Goal: Information Seeking & Learning: Learn about a topic

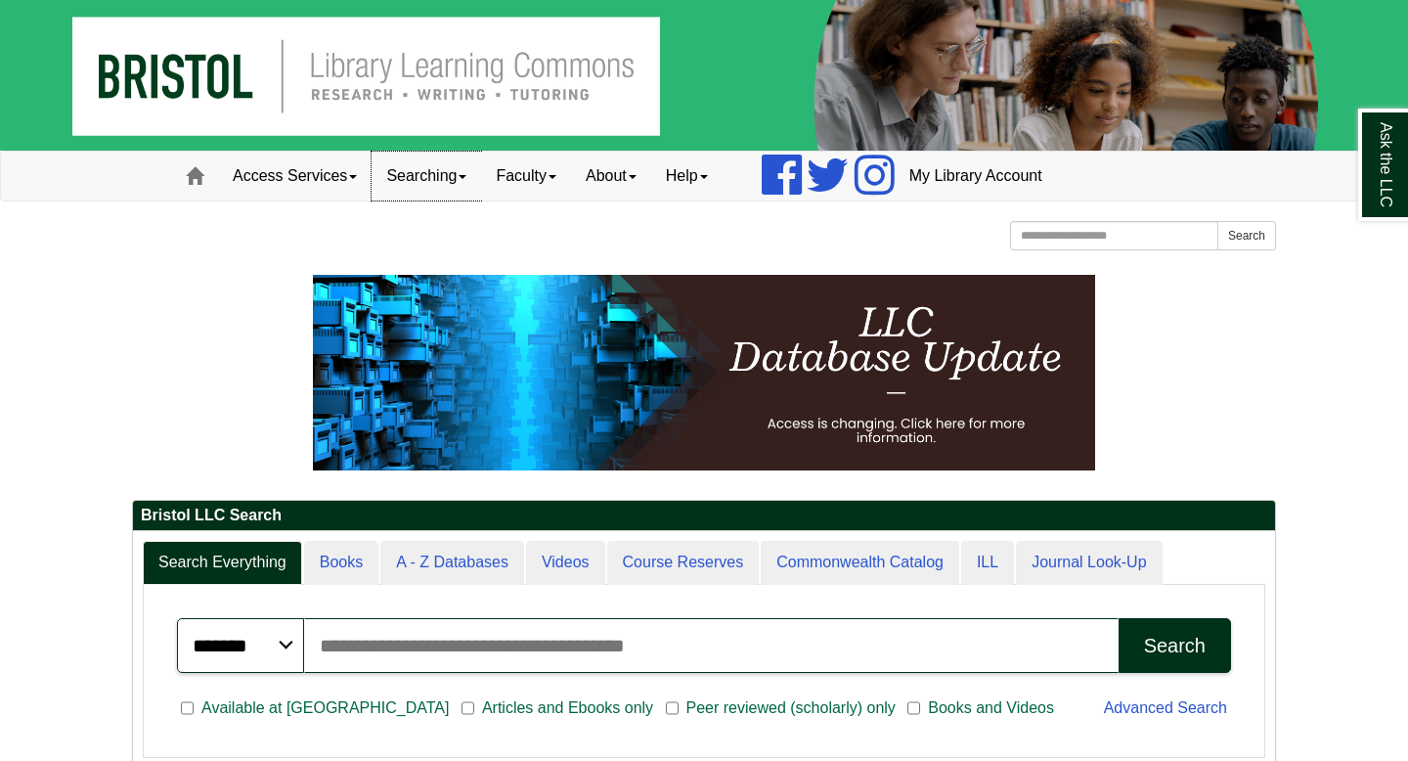
click at [462, 174] on link "Searching" at bounding box center [425, 176] width 109 height 49
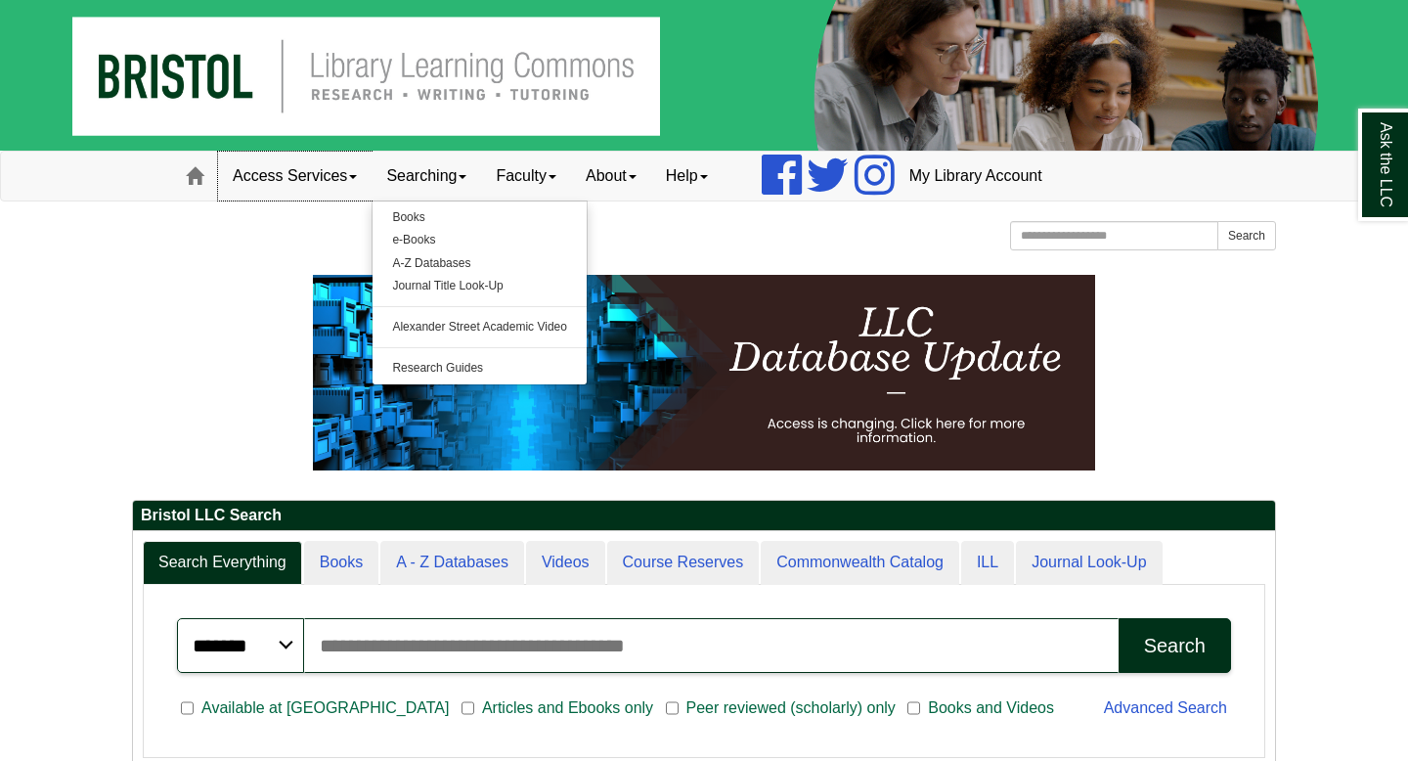
click at [334, 163] on link "Access Services" at bounding box center [294, 176] width 153 height 49
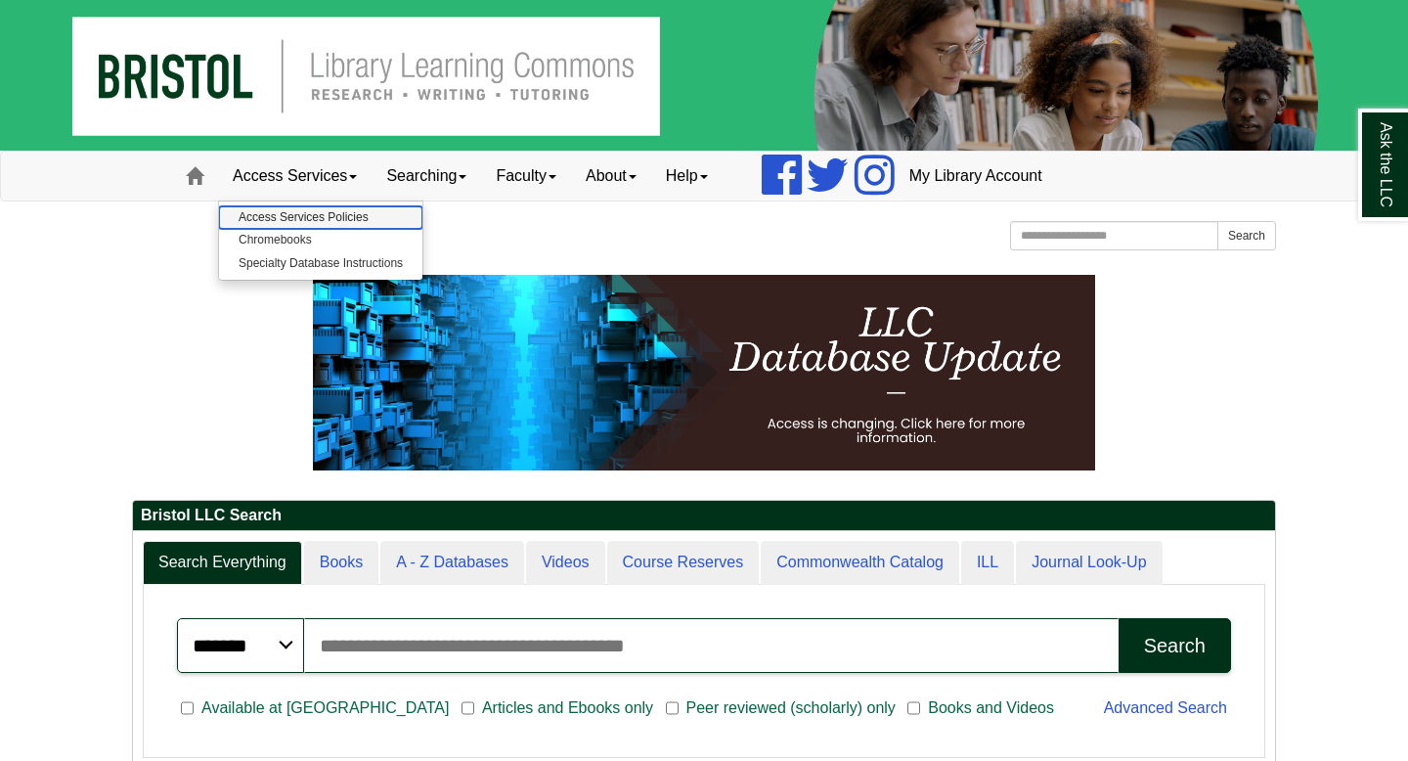
click at [337, 217] on link "Access Services Policies" at bounding box center [320, 217] width 203 height 22
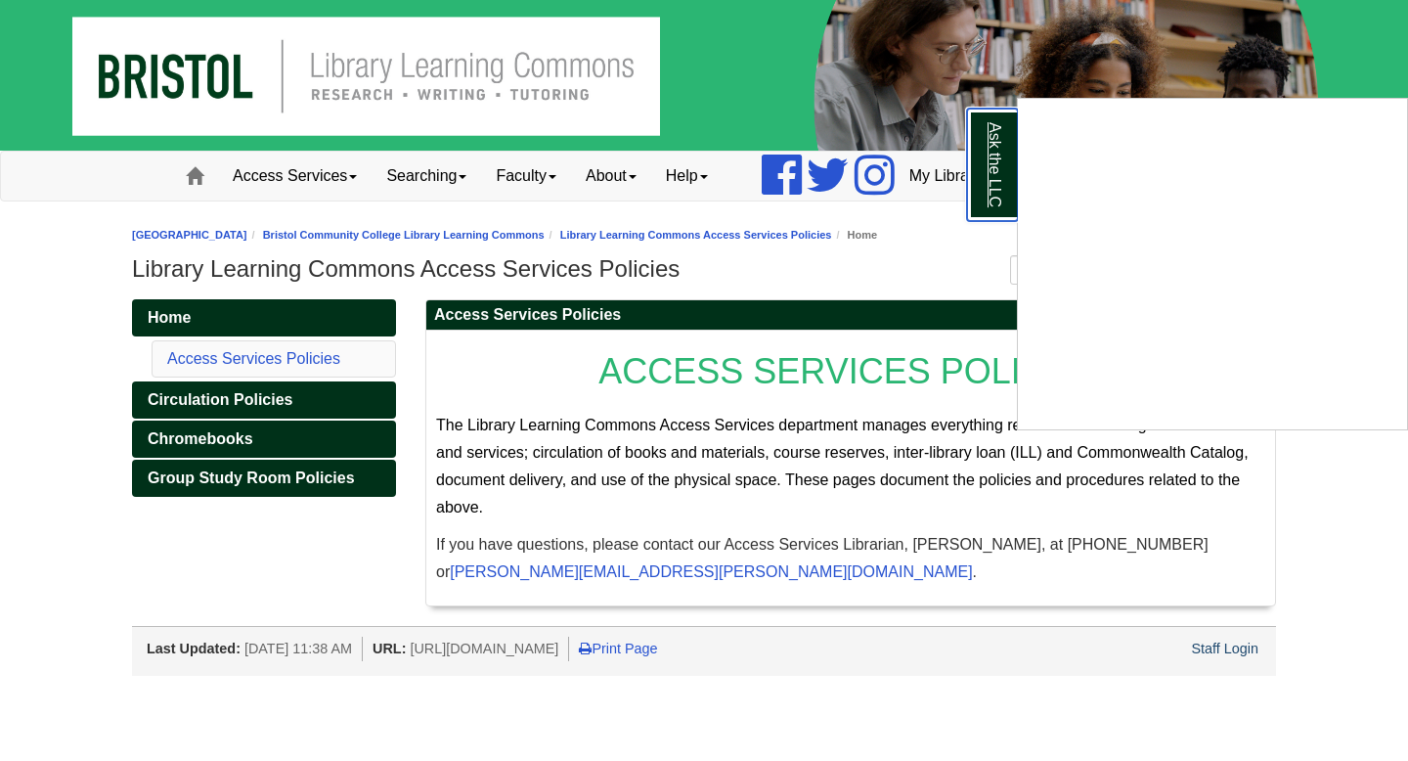
click at [991, 156] on link "Ask the LLC" at bounding box center [992, 165] width 51 height 112
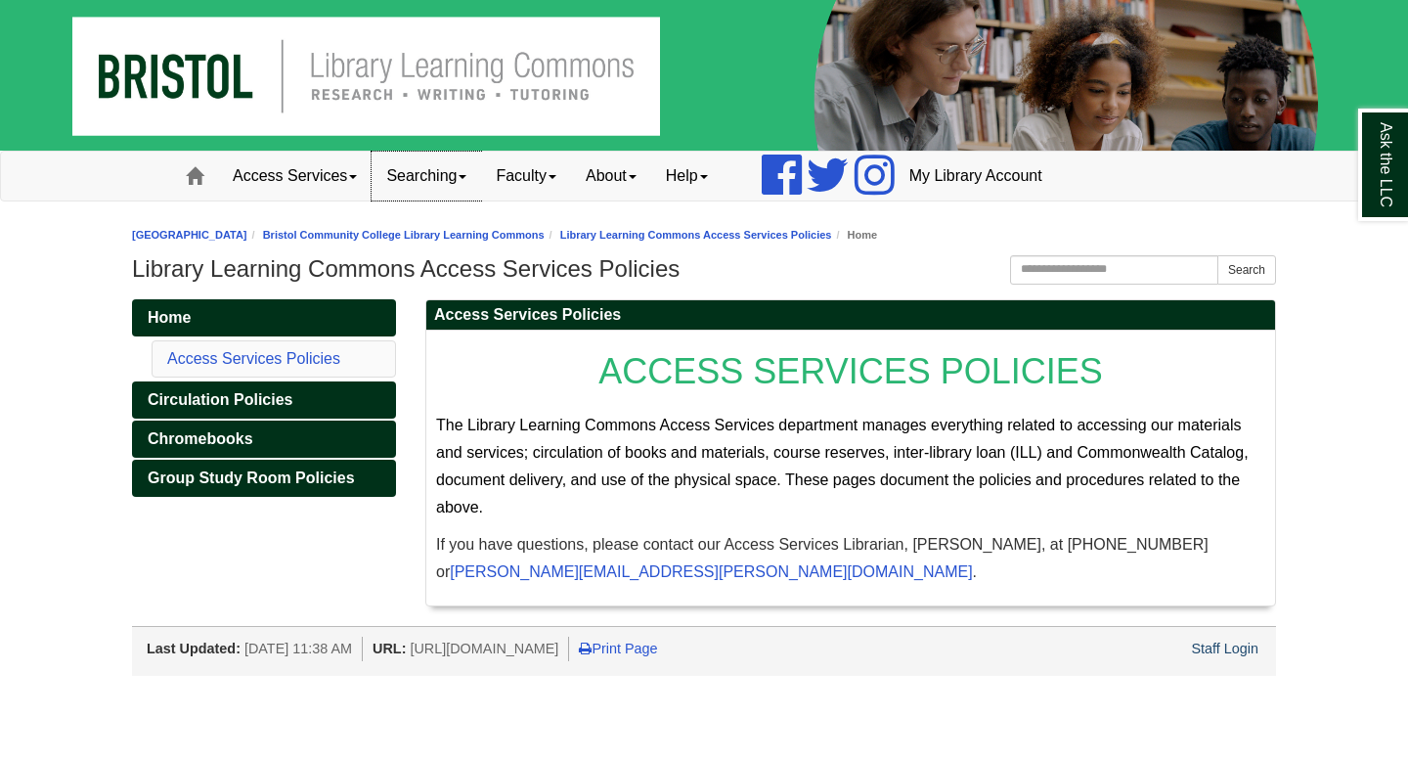
click at [471, 182] on link "Searching" at bounding box center [425, 176] width 109 height 49
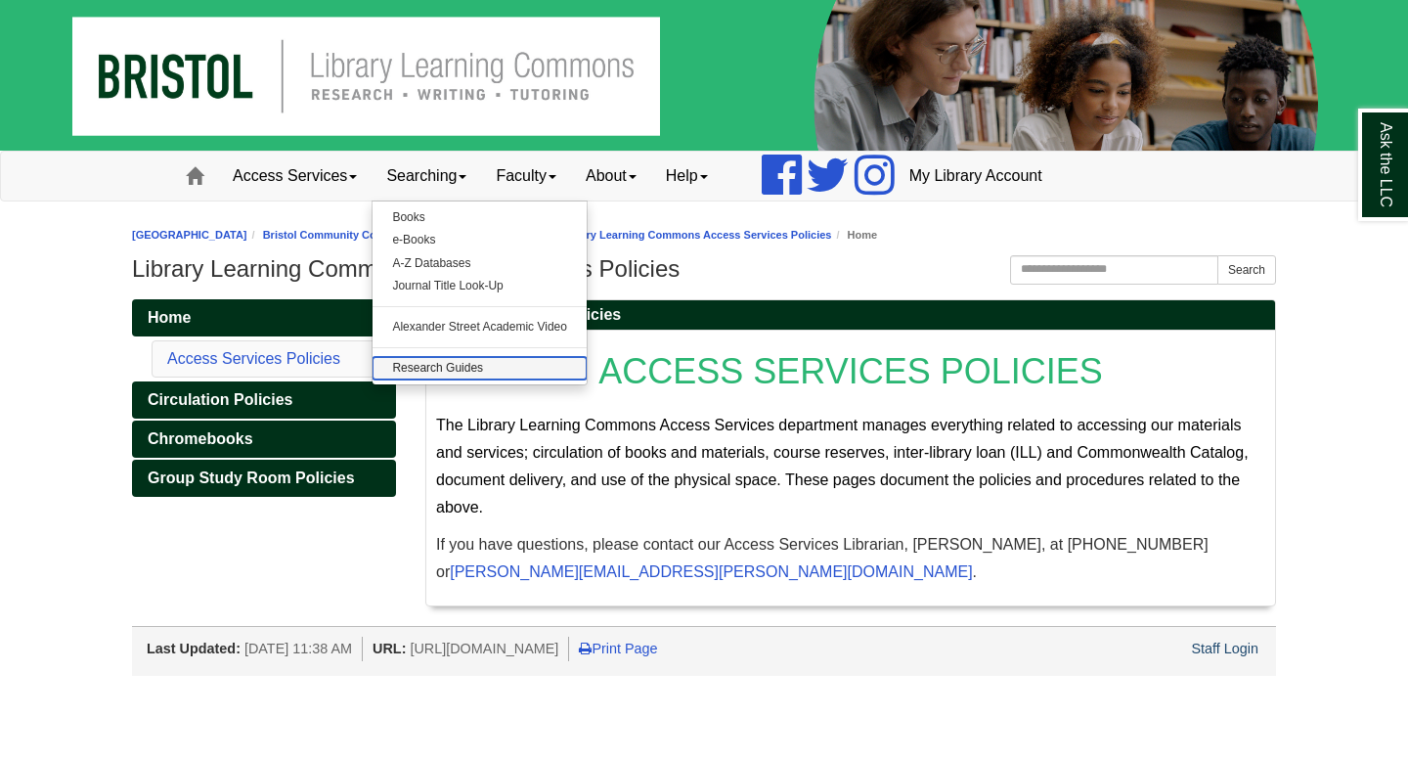
click at [433, 362] on link "Research Guides" at bounding box center [479, 368] width 214 height 22
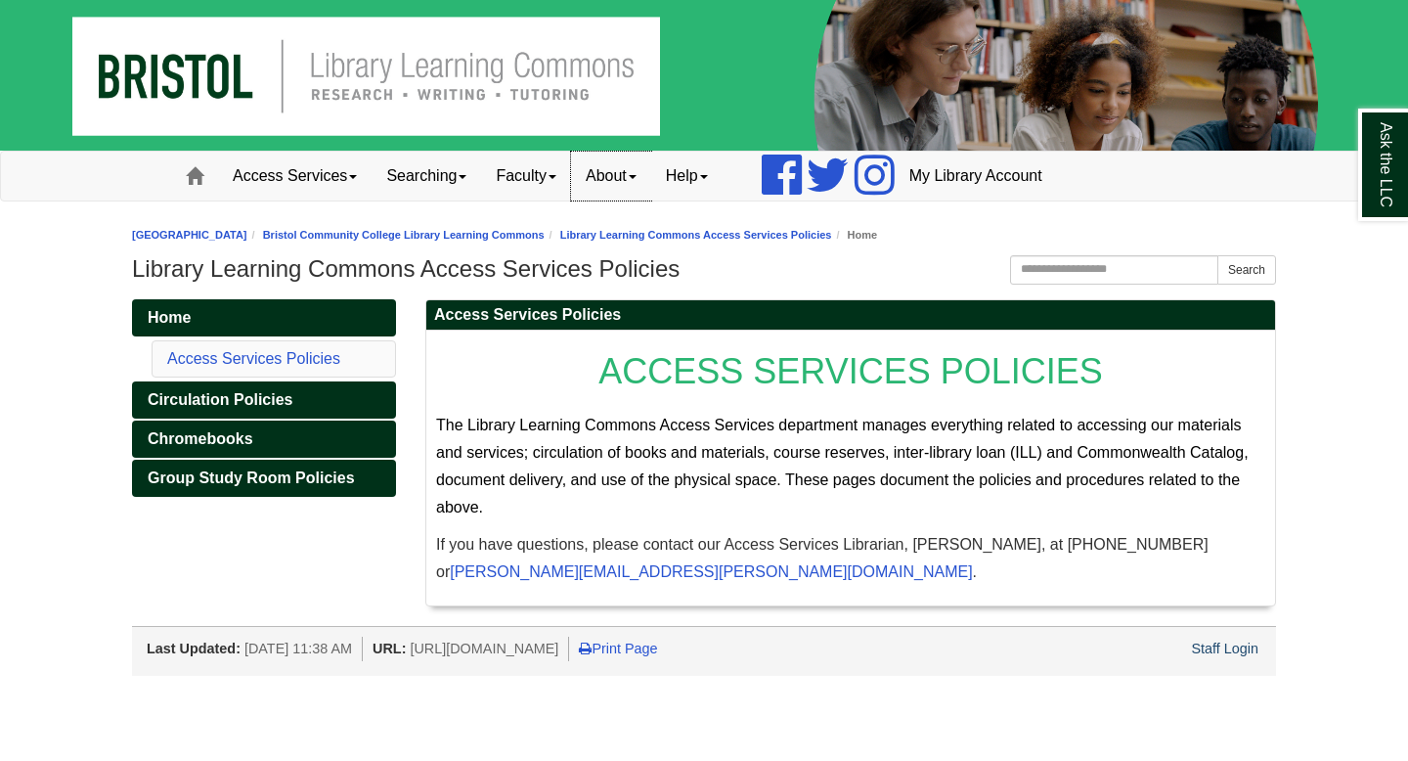
click at [644, 190] on link "About" at bounding box center [611, 176] width 80 height 49
click at [547, 189] on link "Faculty" at bounding box center [526, 176] width 90 height 49
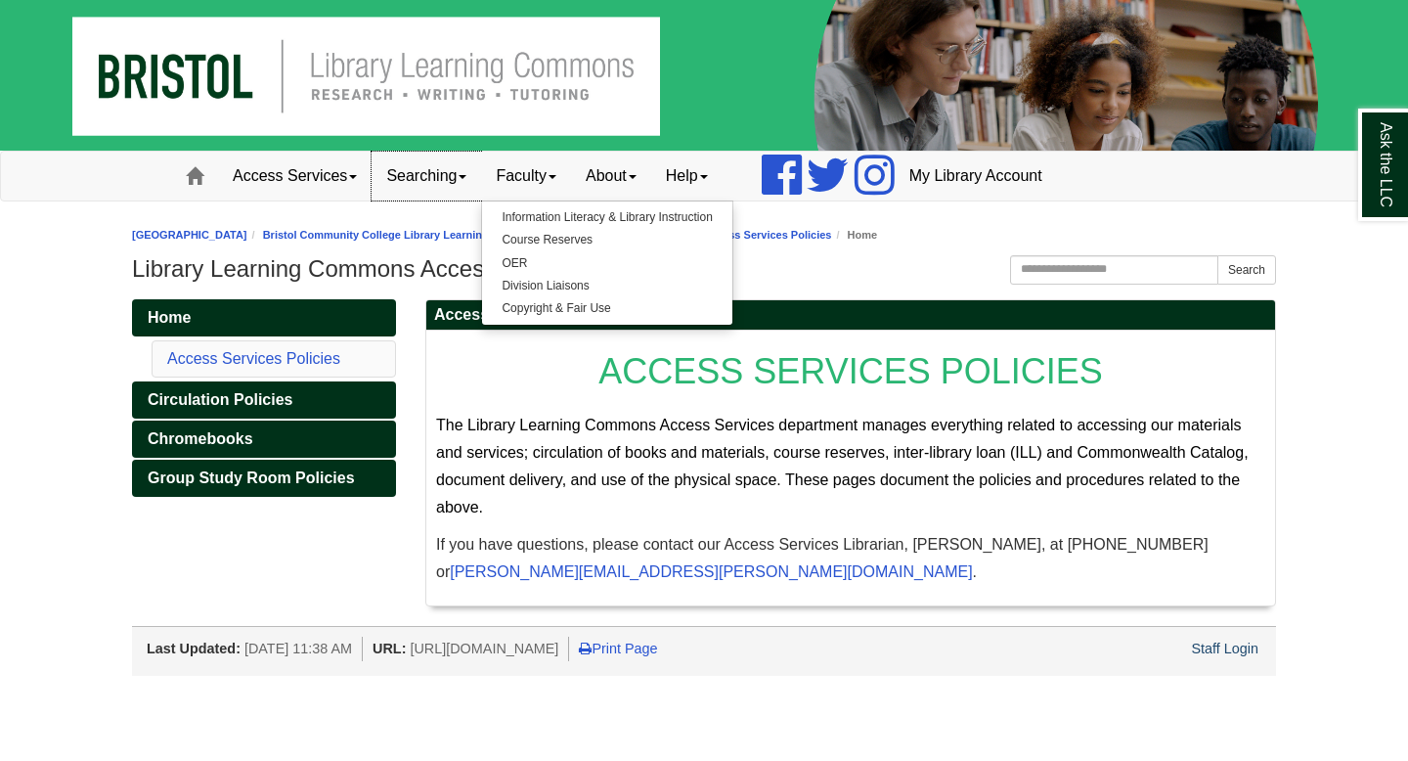
click at [440, 174] on link "Searching" at bounding box center [425, 176] width 109 height 49
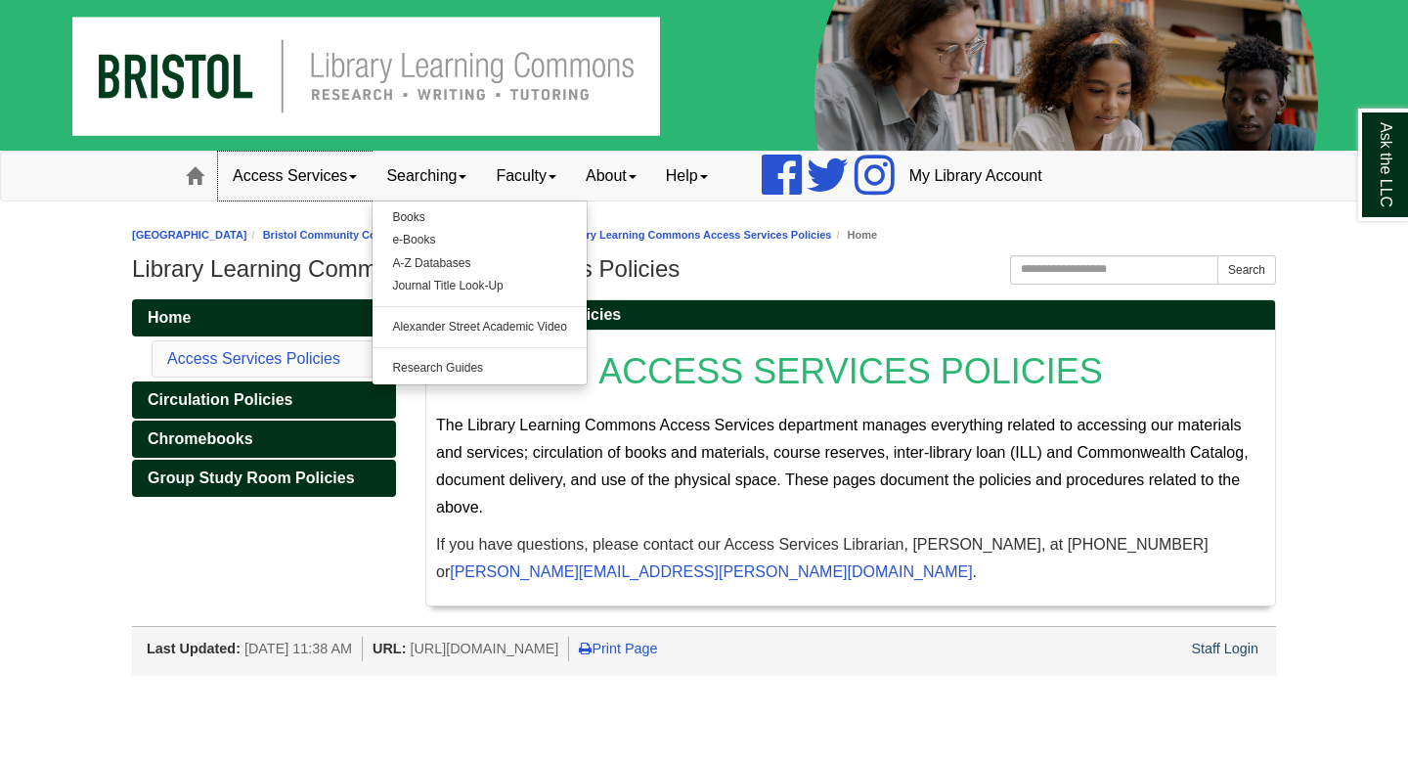
click at [330, 176] on link "Access Services" at bounding box center [294, 176] width 153 height 49
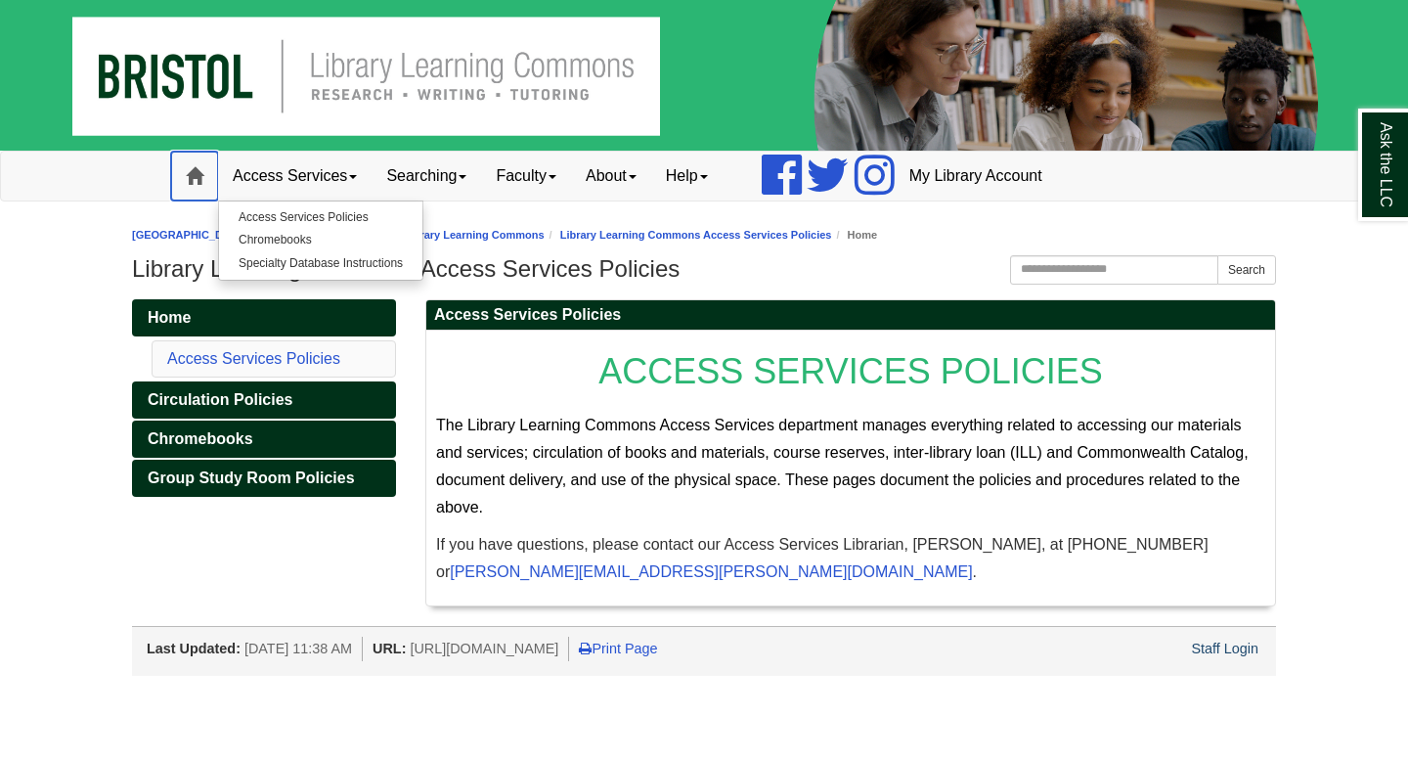
click at [191, 178] on span at bounding box center [195, 176] width 18 height 18
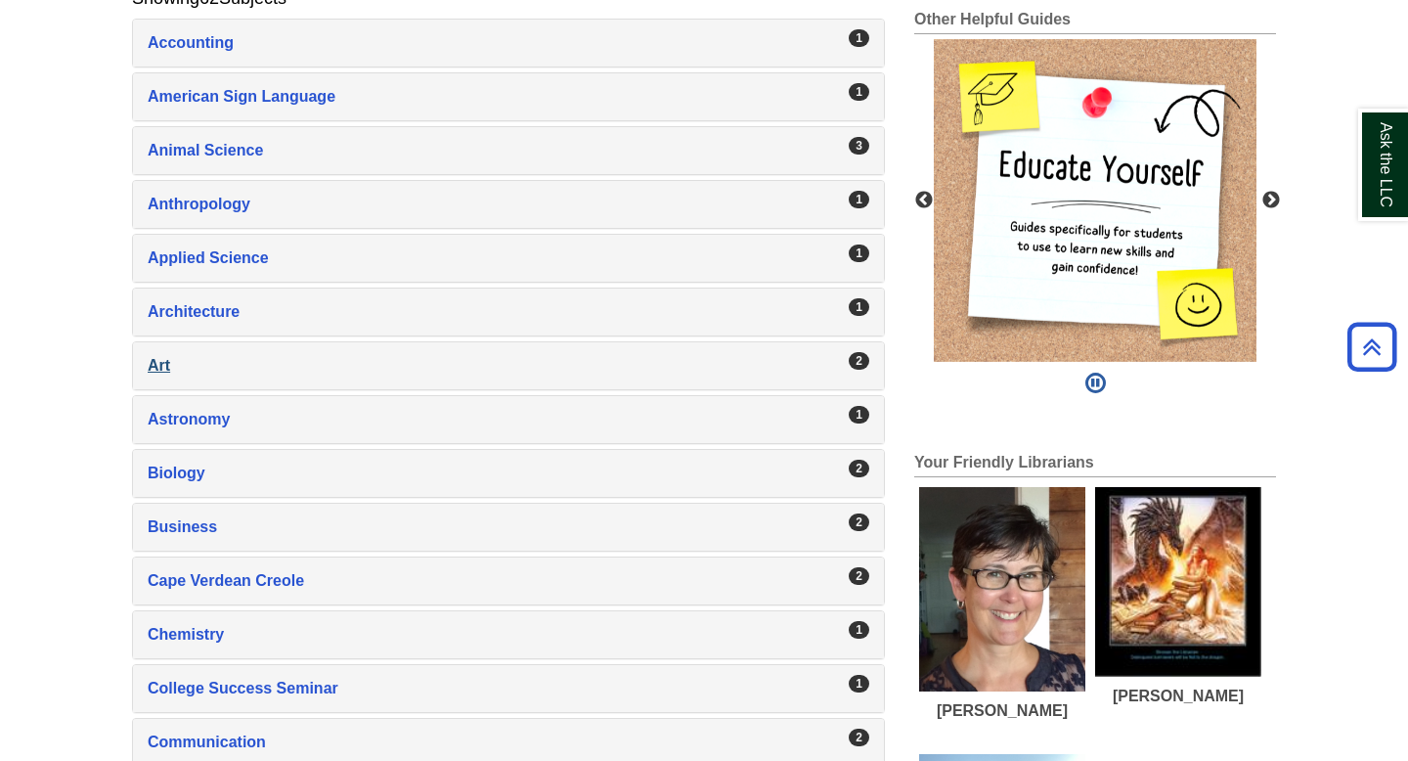
scroll to position [441, 0]
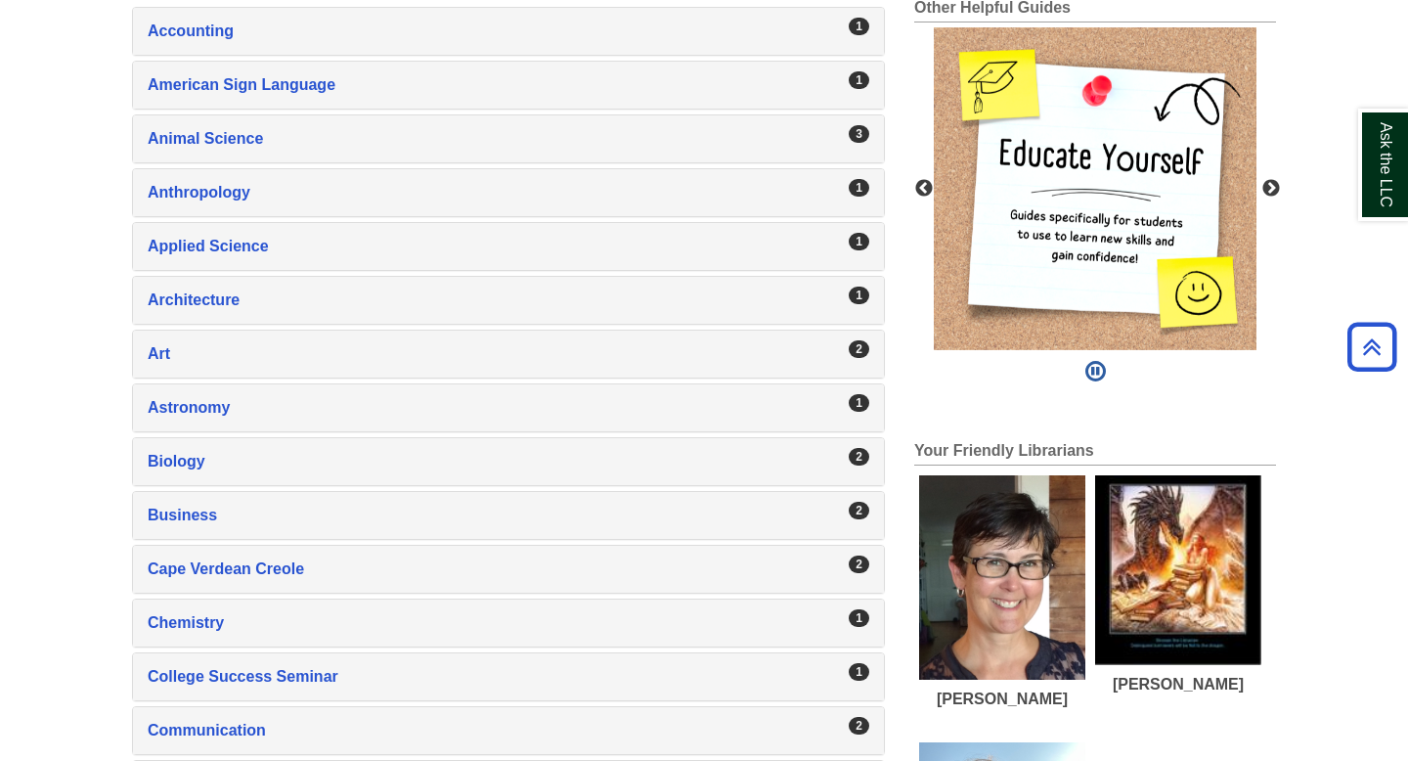
click at [329, 280] on div "1 Architecture , 1 guides" at bounding box center [508, 300] width 751 height 47
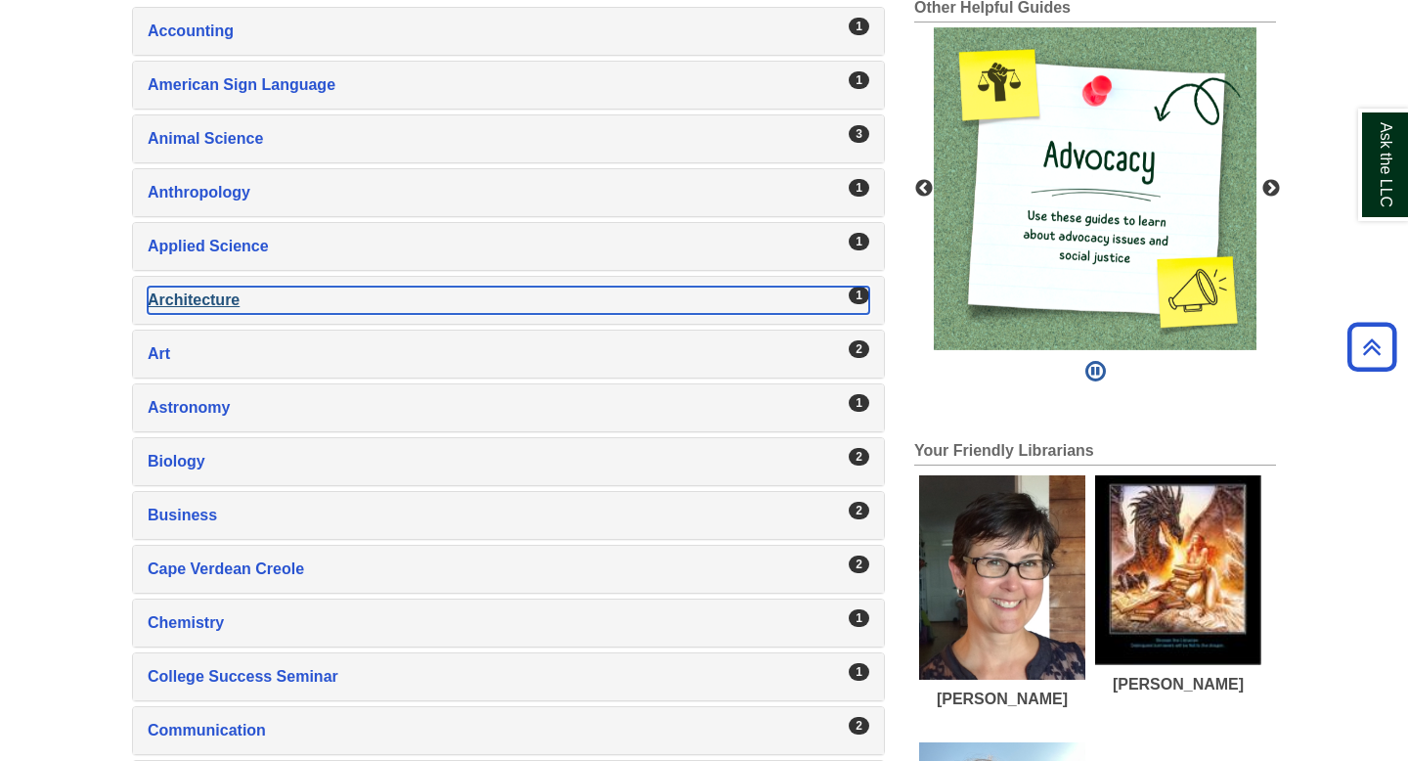
click at [332, 293] on div "Architecture , 1 guides" at bounding box center [508, 299] width 721 height 27
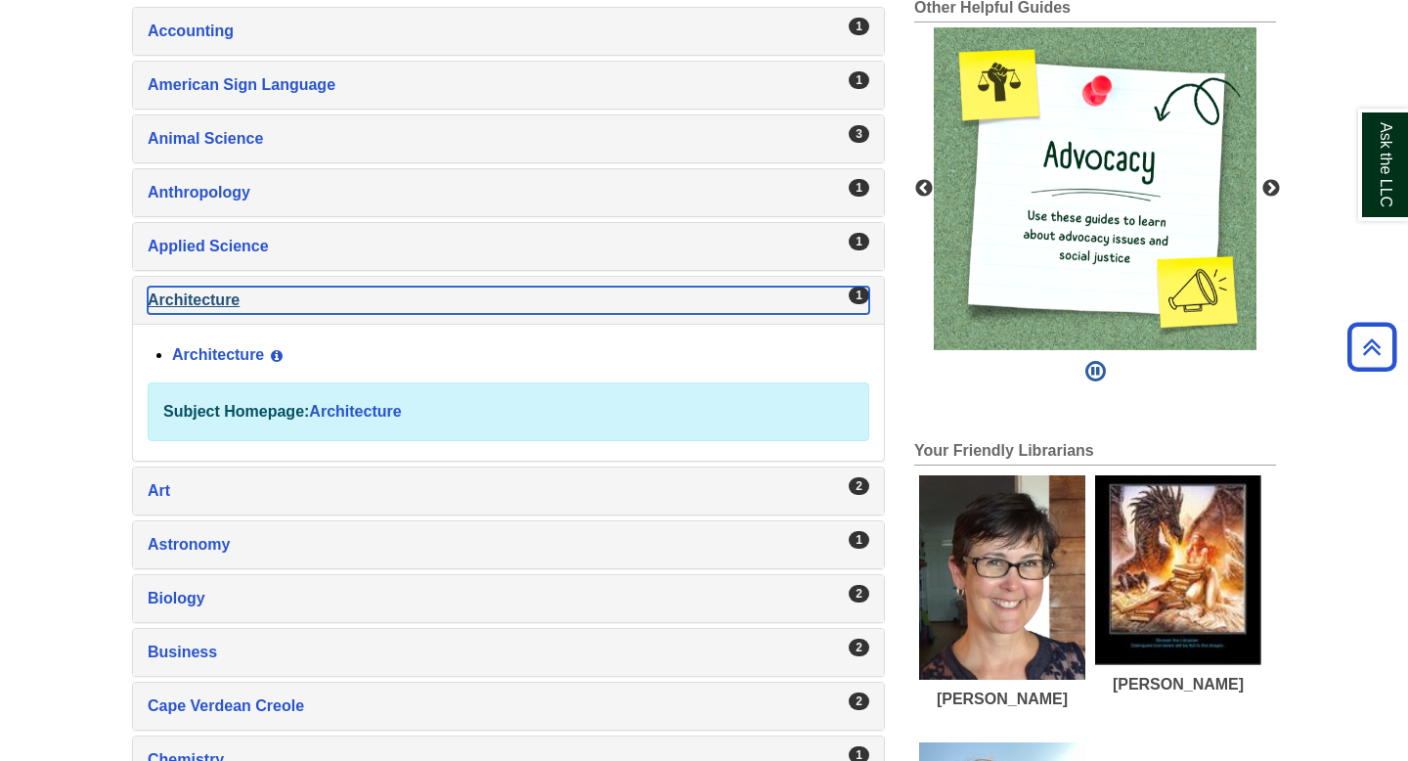
click at [332, 293] on div "Architecture , 1 guides" at bounding box center [508, 299] width 721 height 27
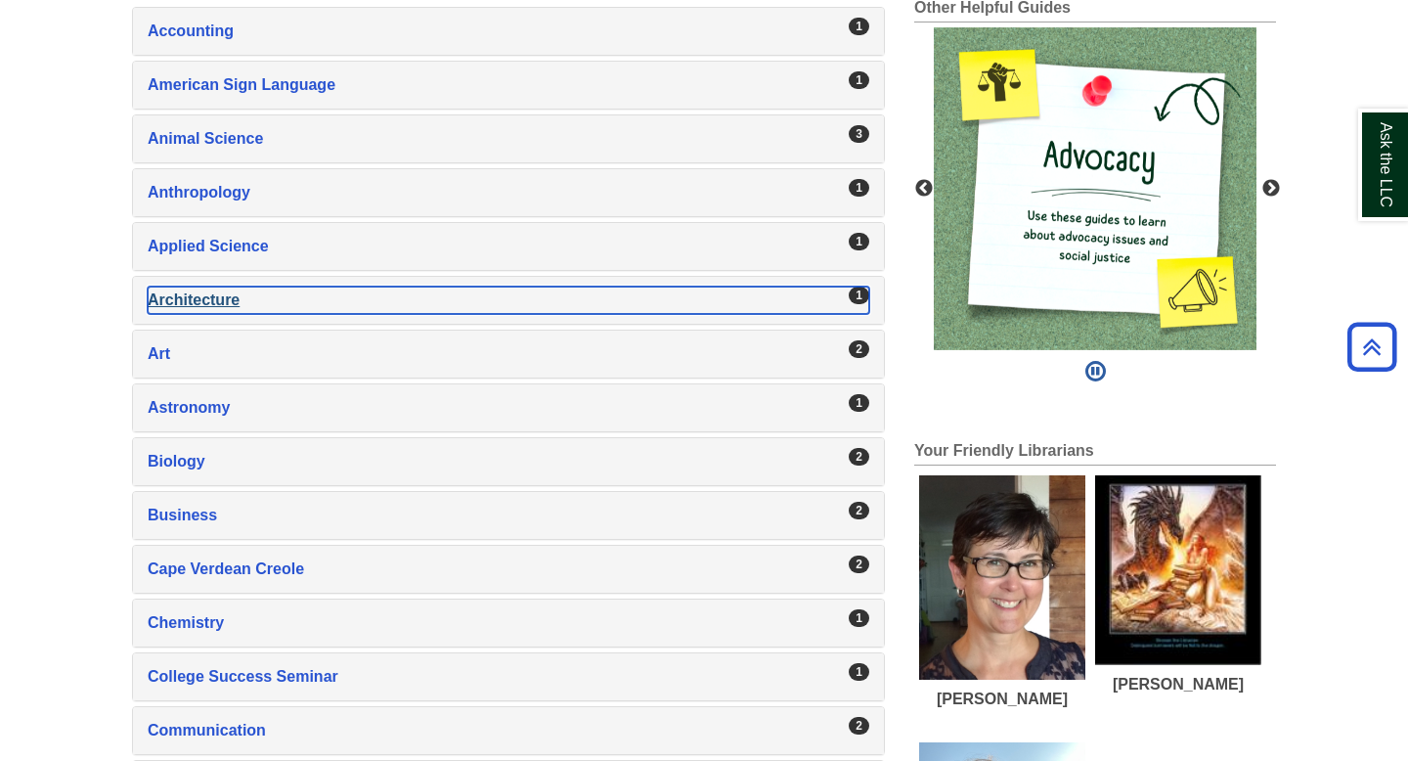
scroll to position [0, 0]
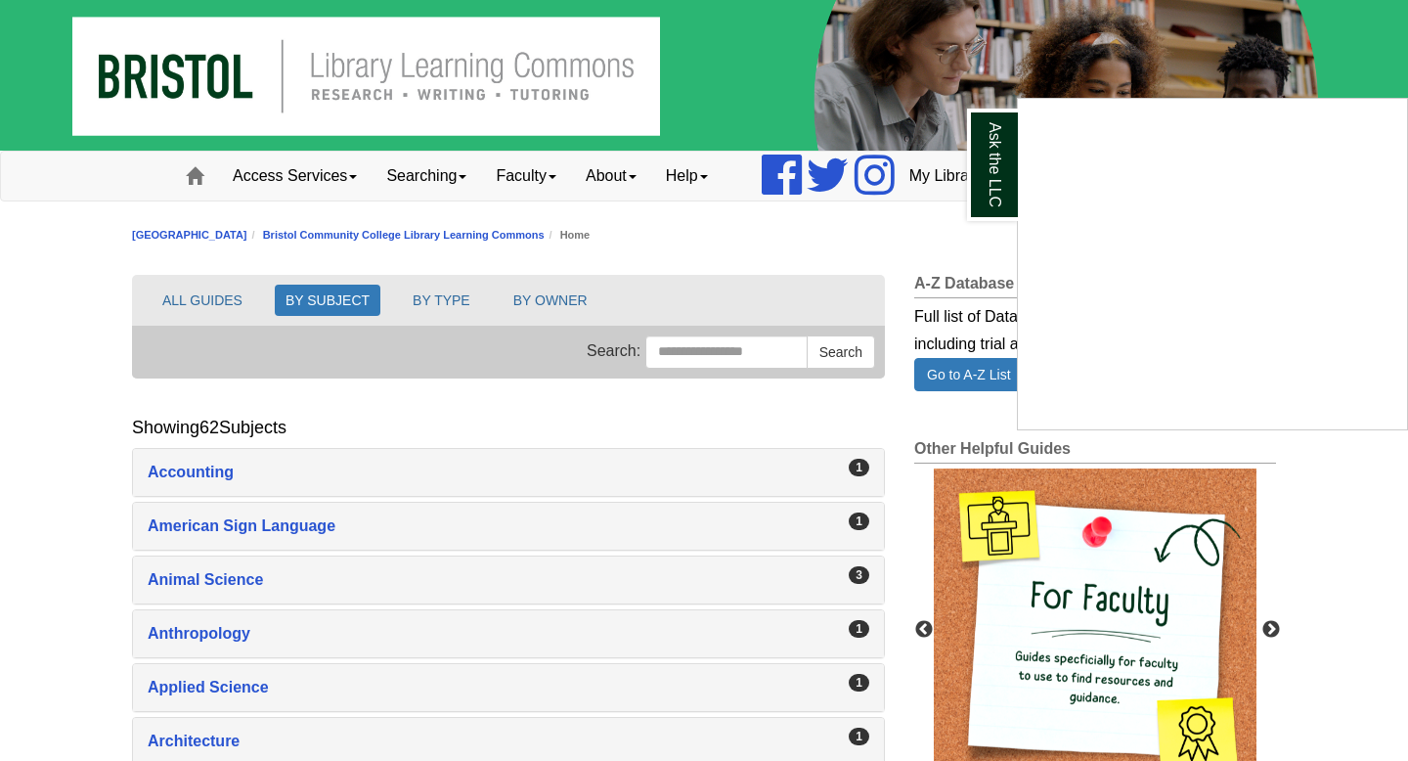
click at [468, 174] on div "Ask the LLC" at bounding box center [704, 380] width 1408 height 761
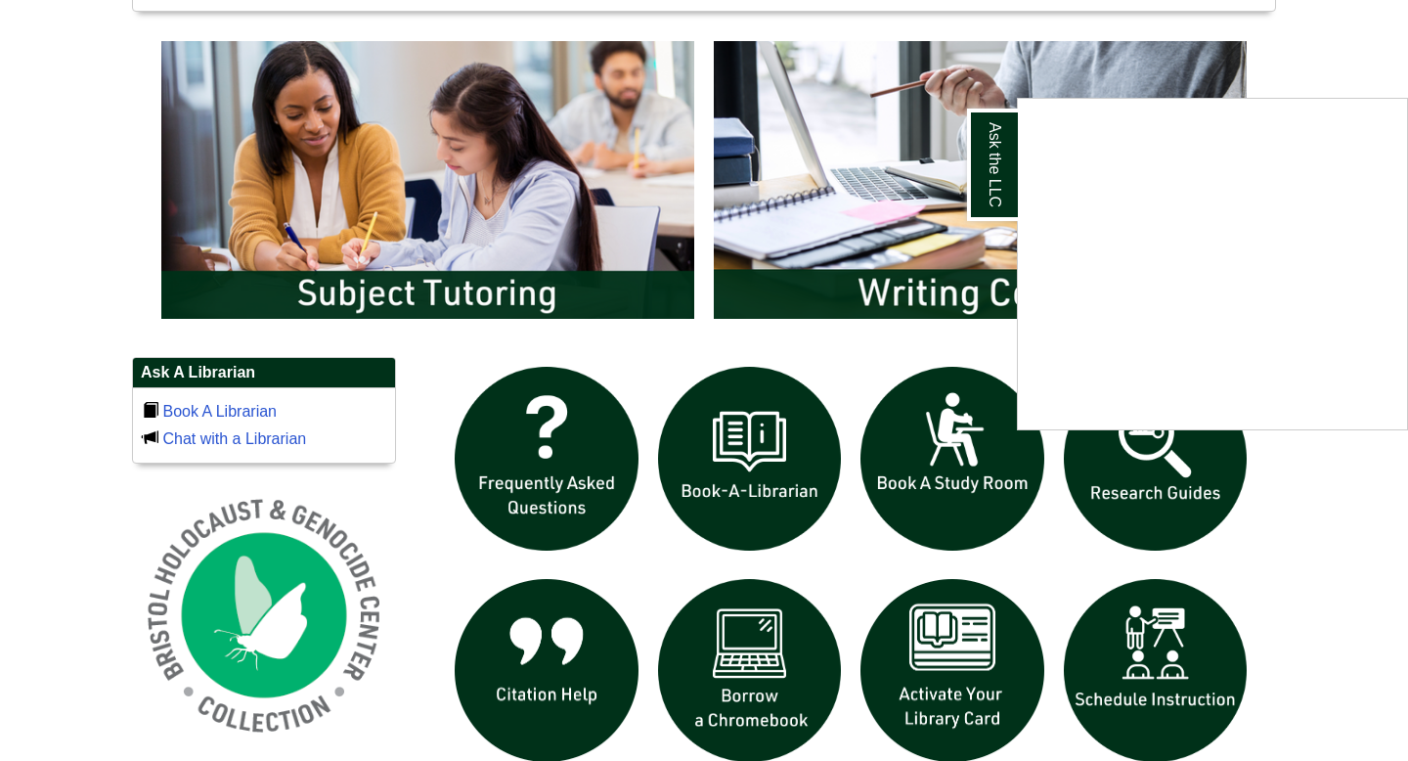
scroll to position [1027, 0]
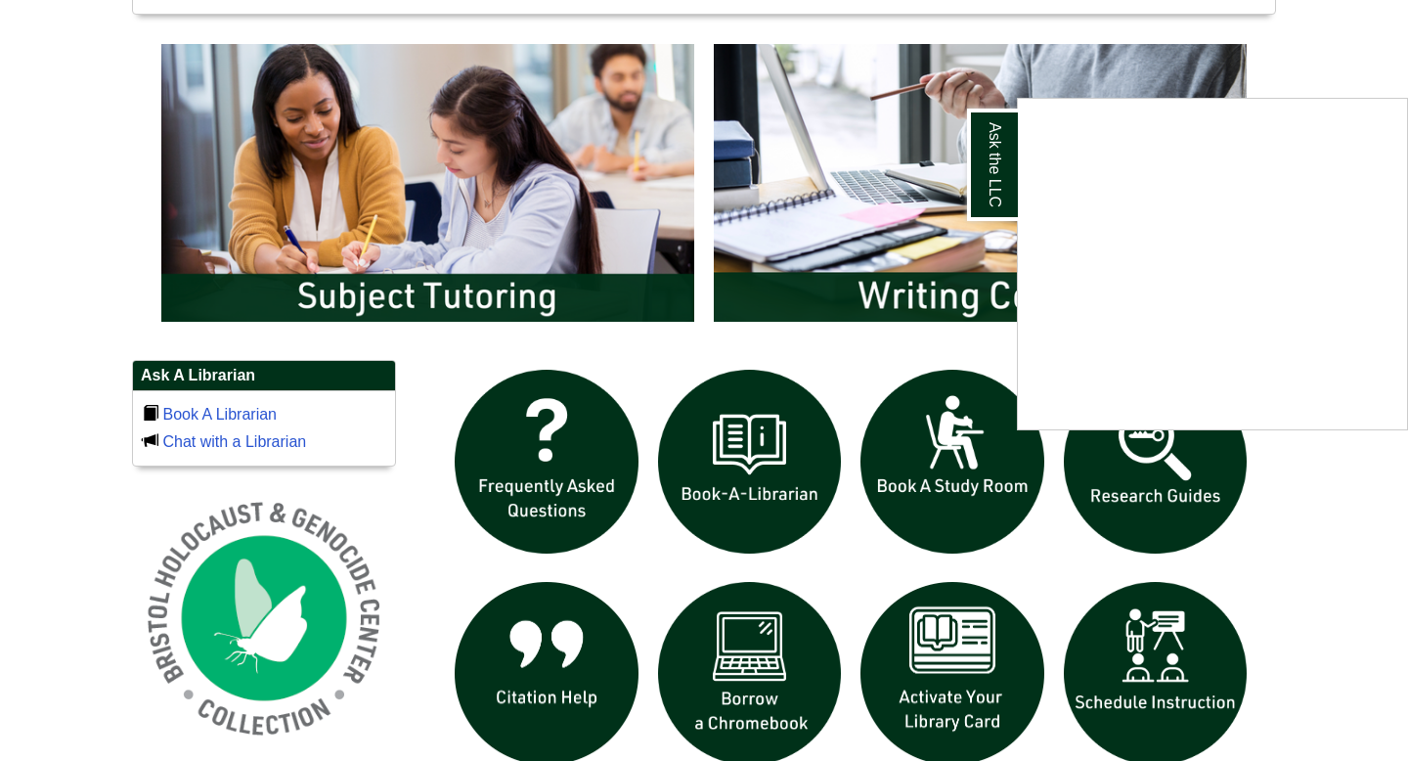
click at [1195, 490] on div "Ask the LLC" at bounding box center [704, 380] width 1408 height 761
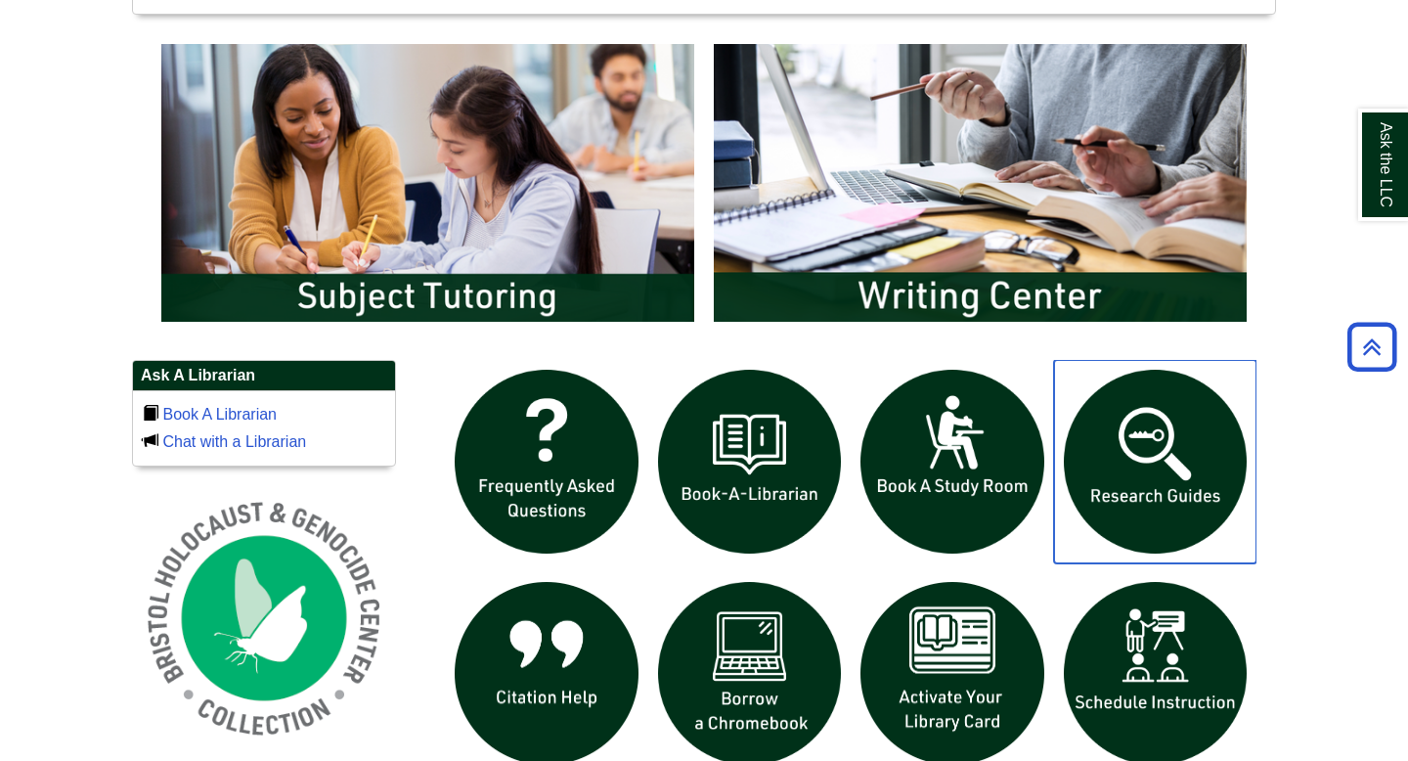
click at [1164, 489] on img "slideshow" at bounding box center [1155, 461] width 203 height 203
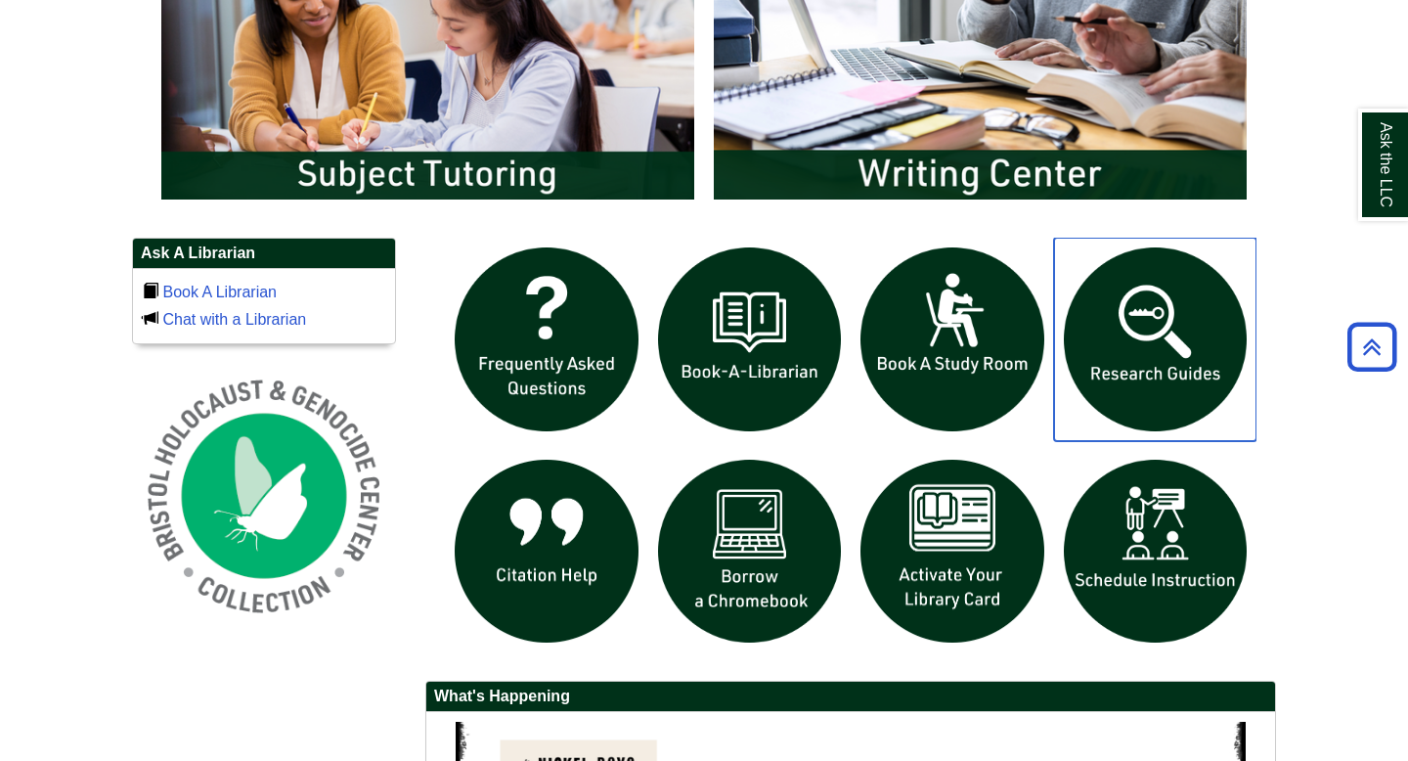
scroll to position [1166, 0]
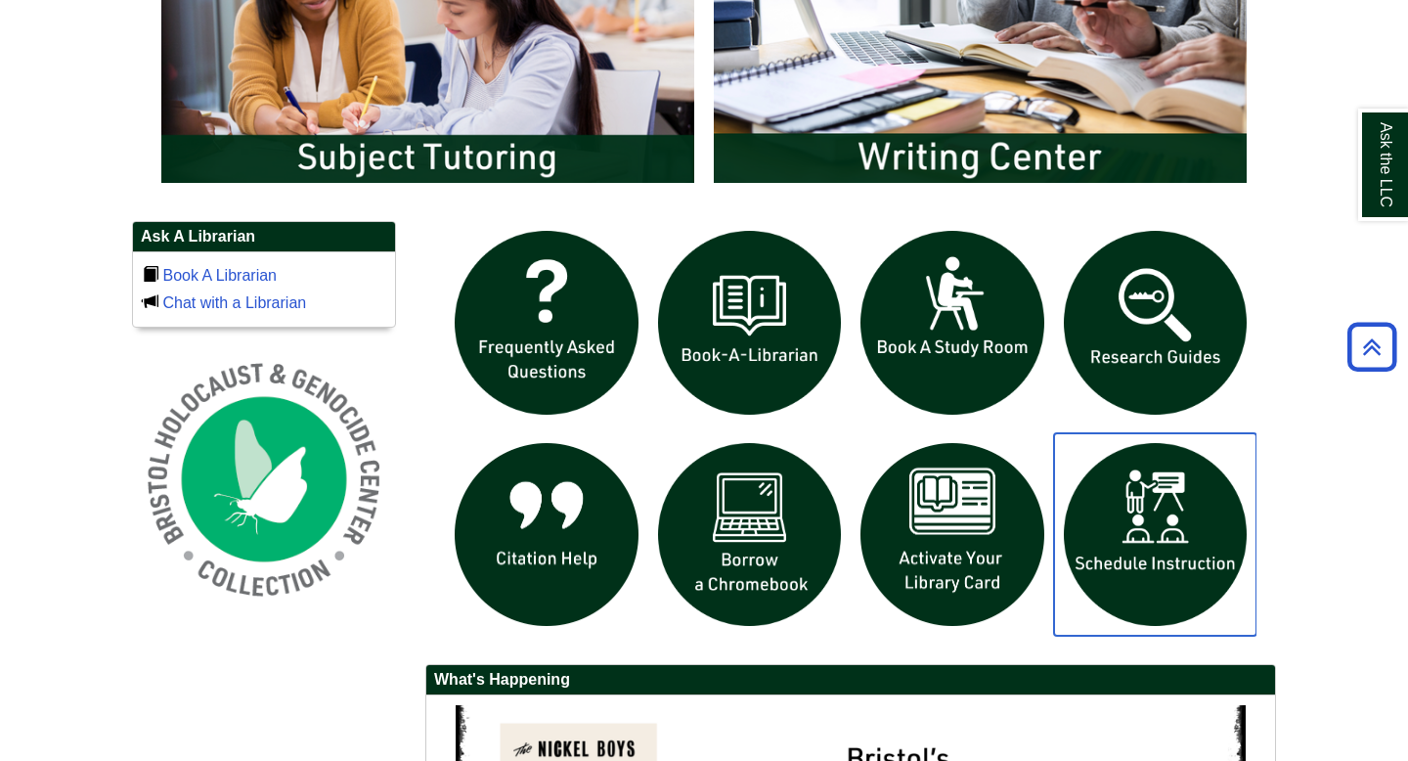
click at [1167, 549] on img "slideshow" at bounding box center [1155, 534] width 203 height 203
click at [522, 651] on div at bounding box center [850, 442] width 851 height 443
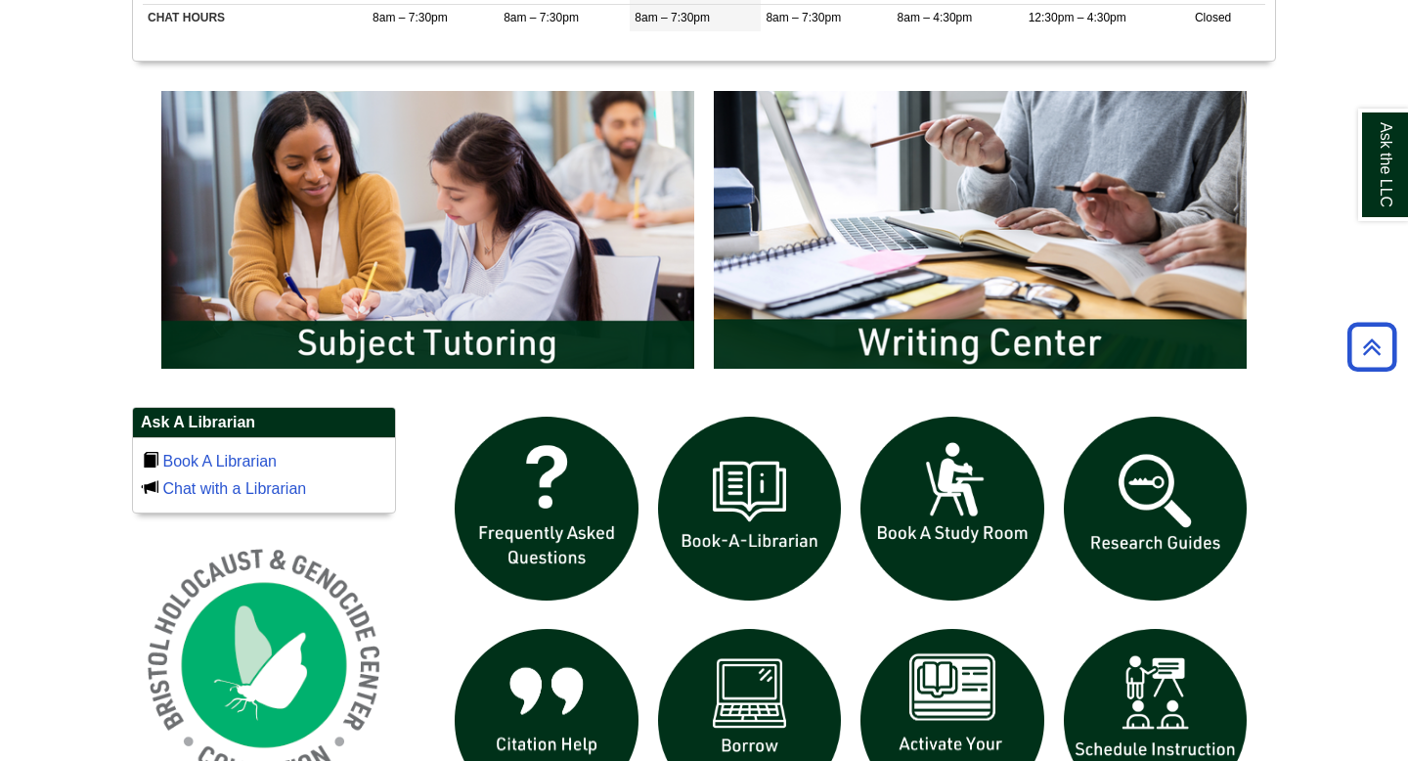
scroll to position [943, 0]
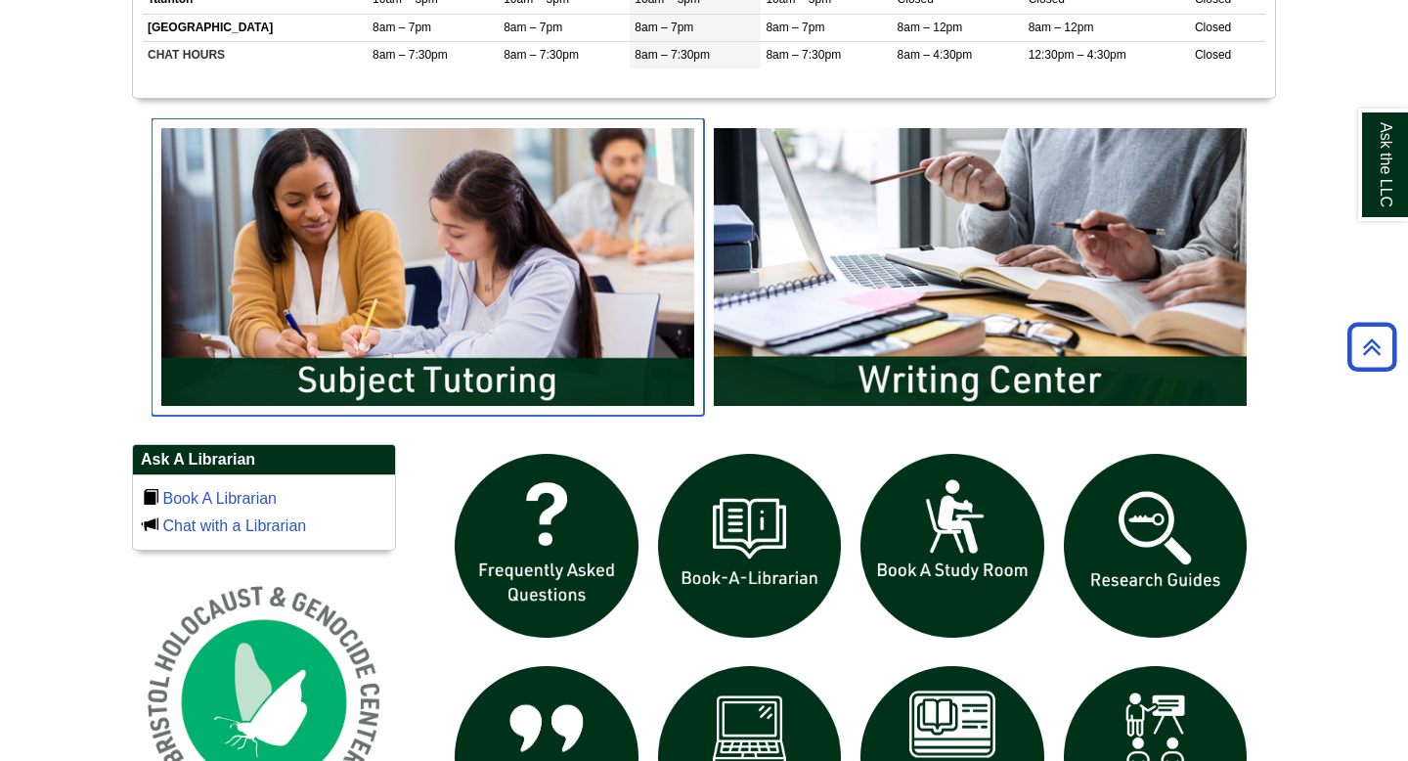
click at [464, 284] on img "slideshow" at bounding box center [428, 266] width 552 height 297
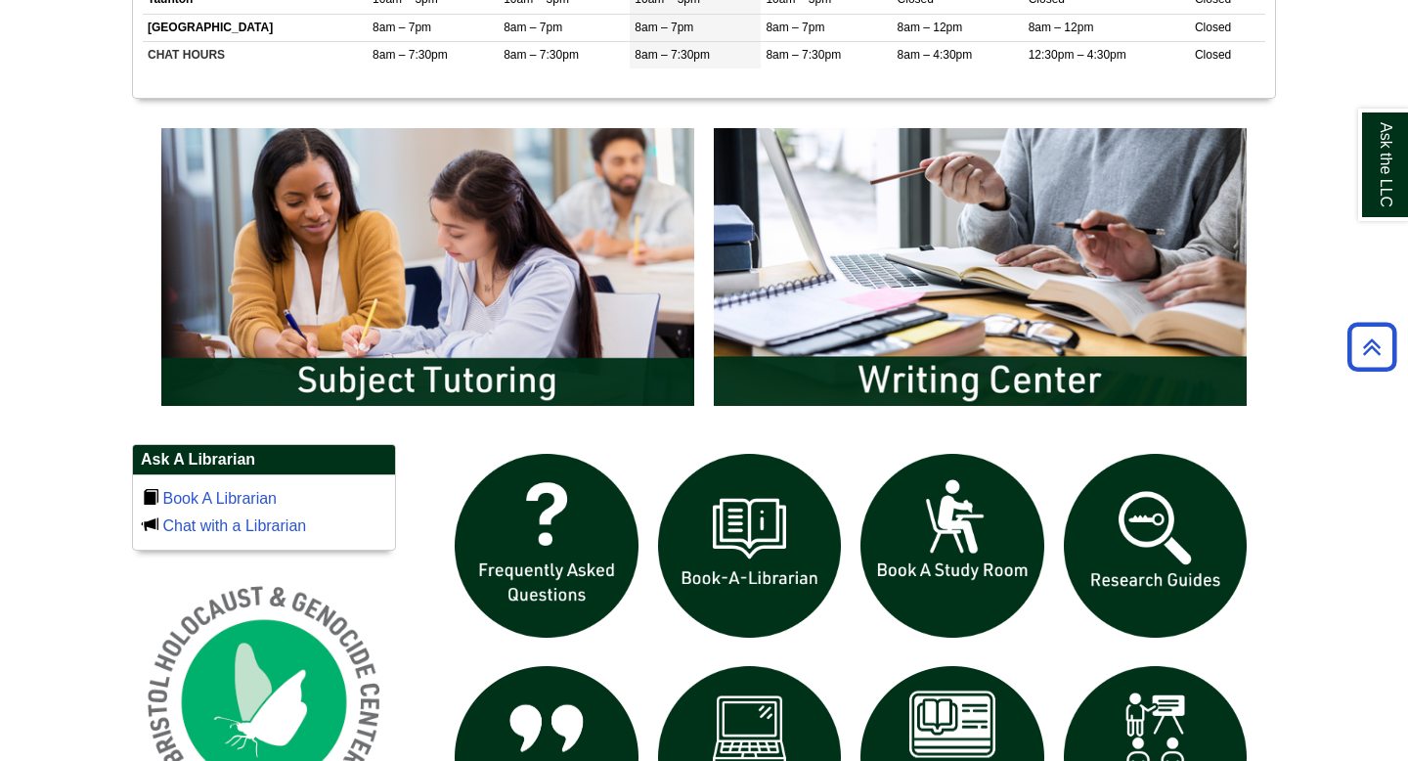
click at [0, 324] on body "Skip to Main Content Toggle navigation Home Access Services Access Services Pol…" at bounding box center [704, 282] width 1408 height 2450
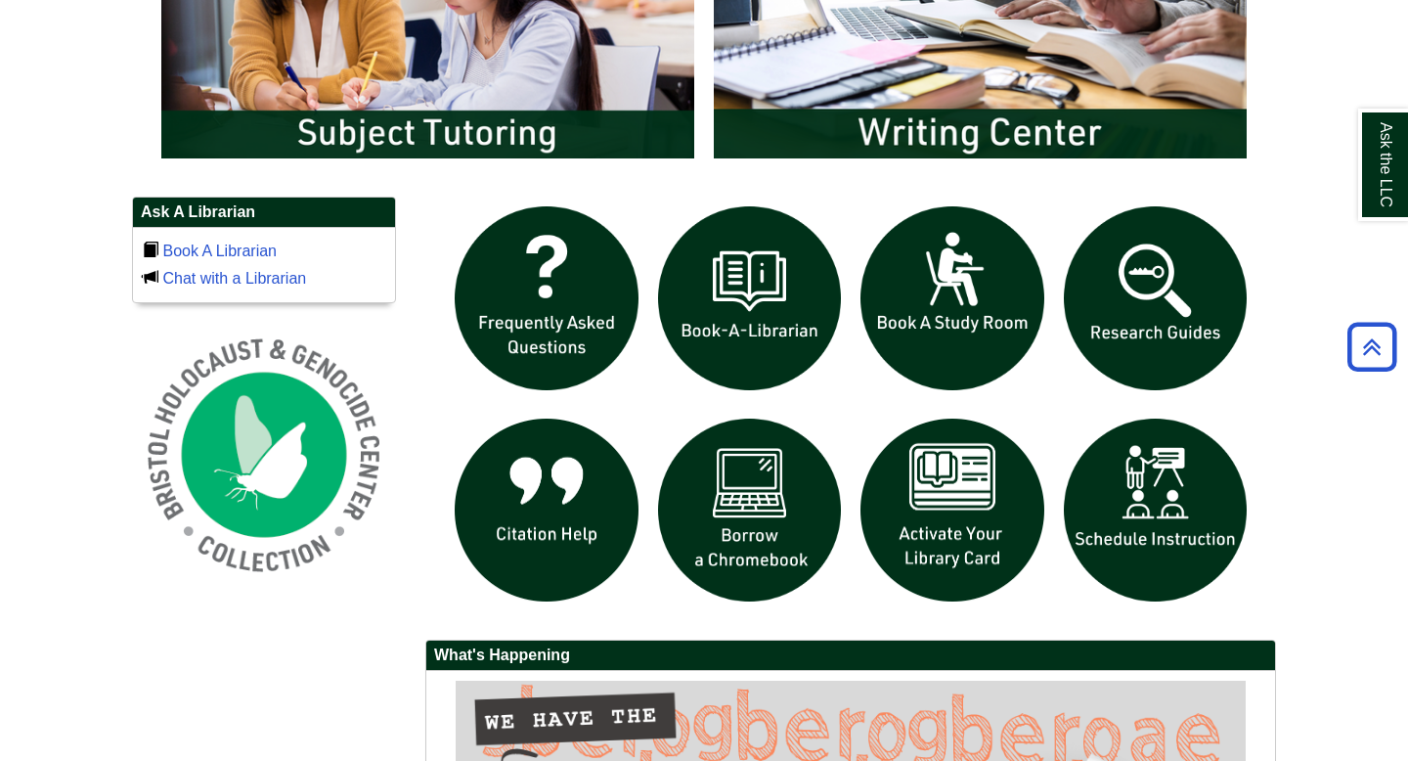
scroll to position [1195, 0]
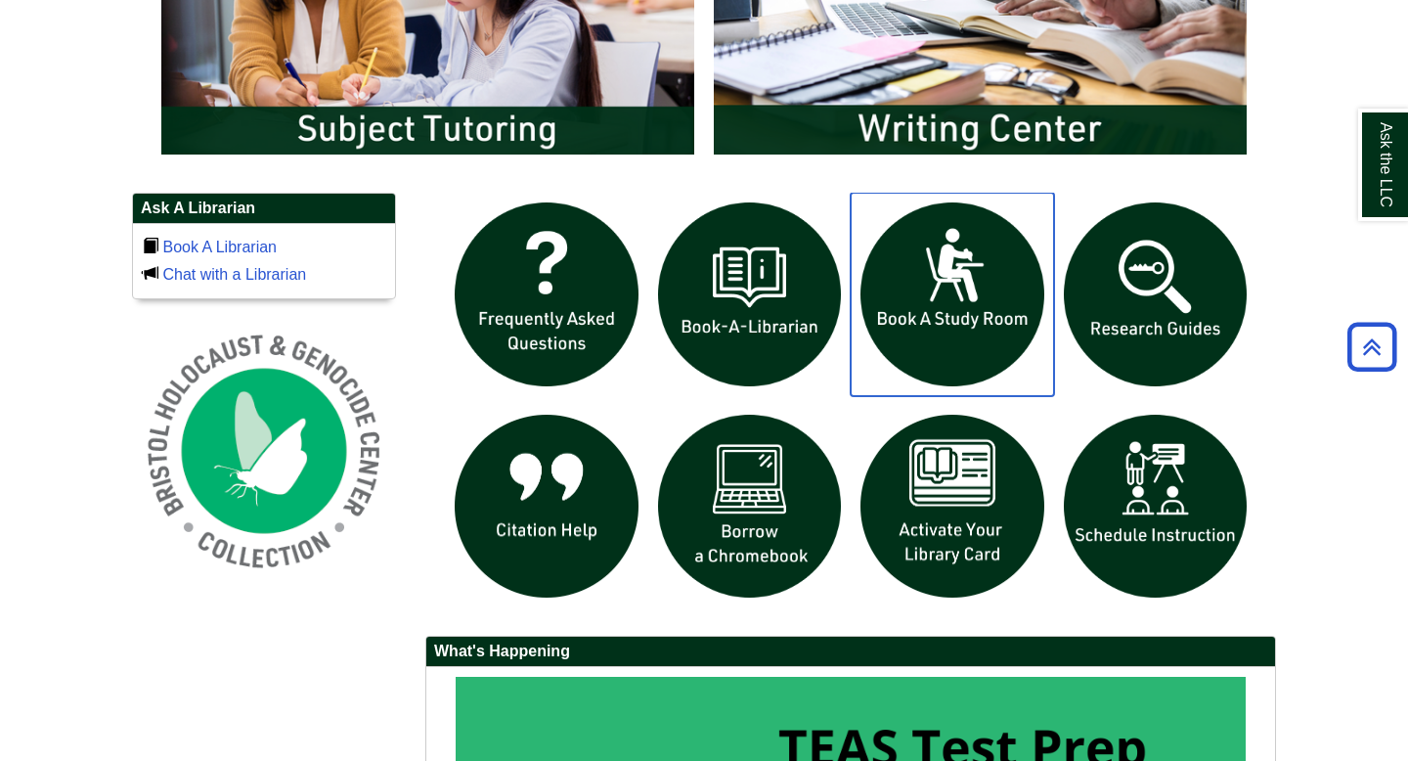
click at [941, 294] on img "slideshow" at bounding box center [952, 294] width 203 height 203
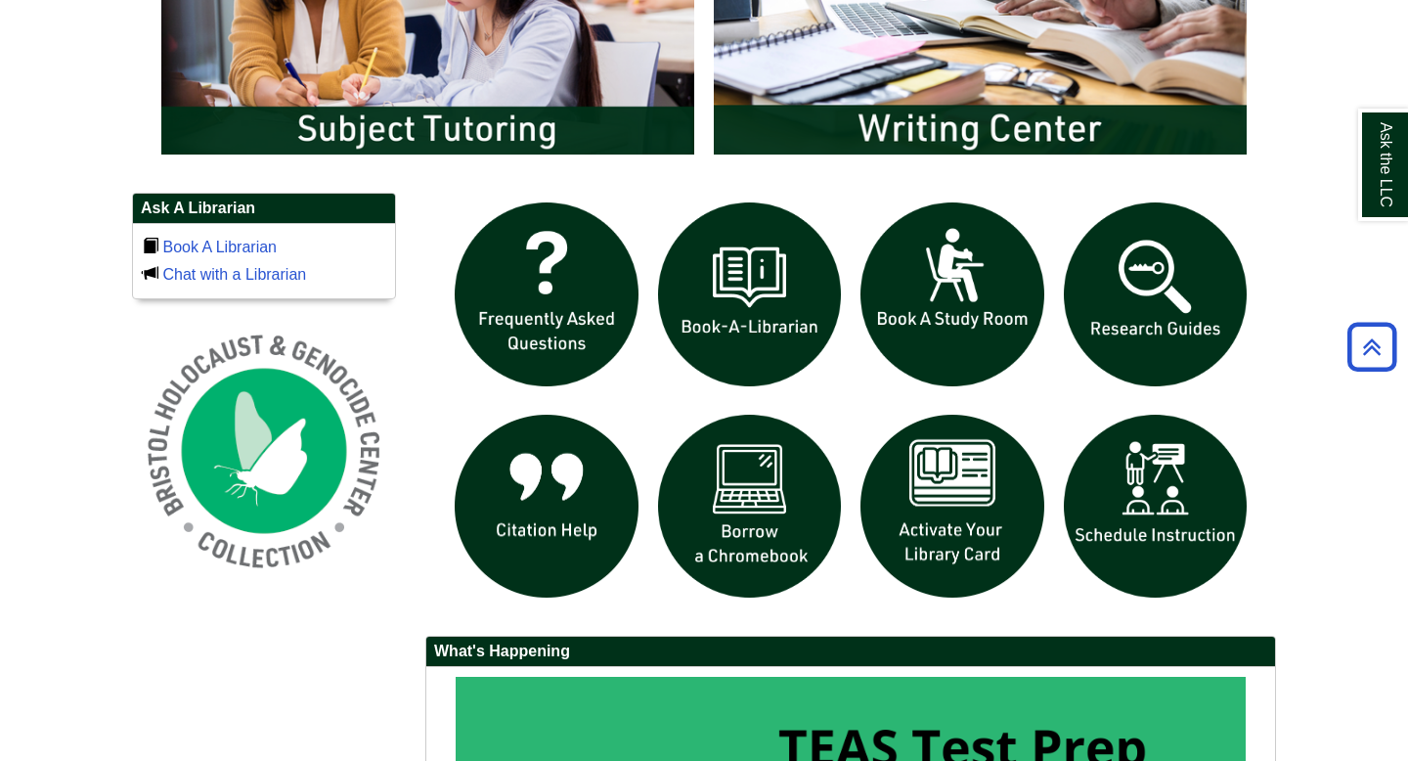
click at [428, 576] on div at bounding box center [850, 404] width 851 height 423
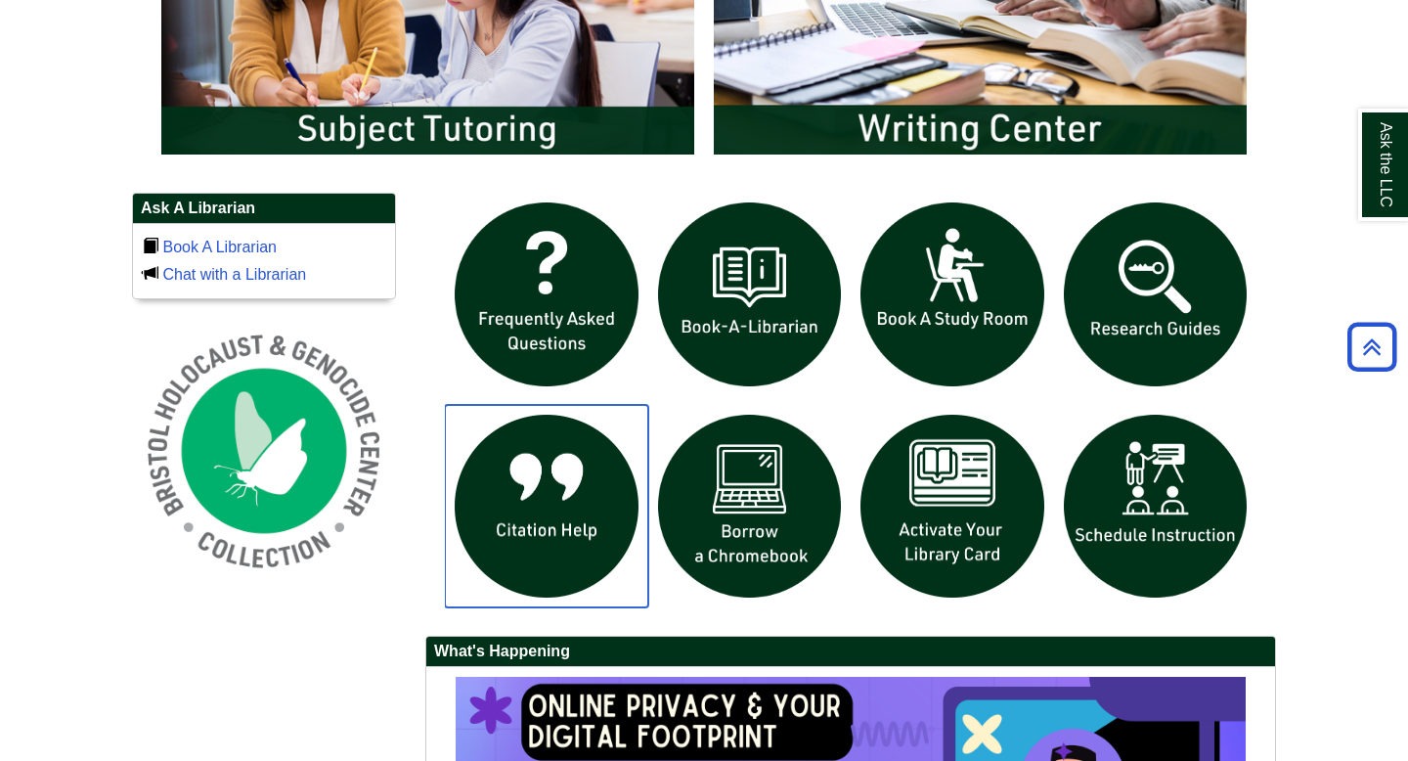
click at [546, 509] on img "slideshow" at bounding box center [546, 506] width 203 height 203
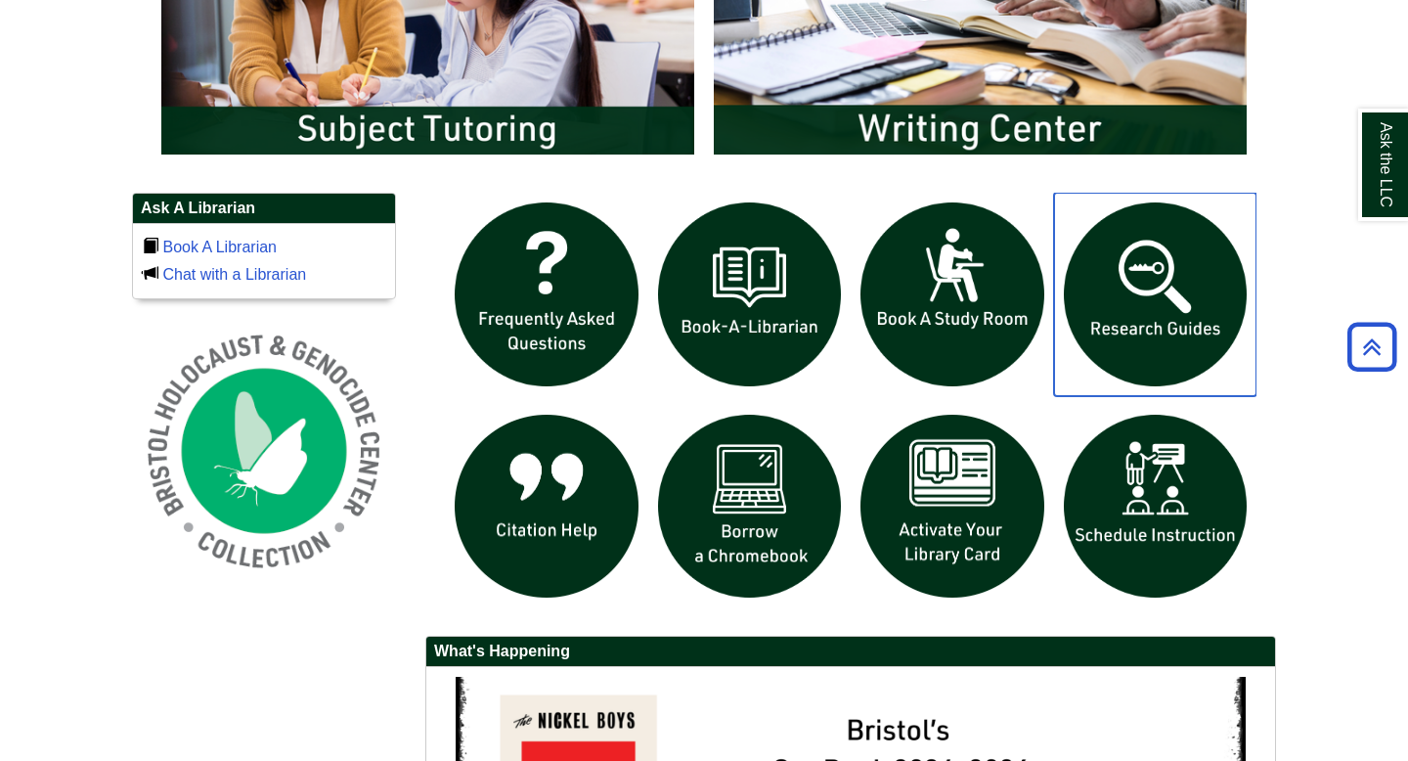
click at [1154, 279] on img "slideshow" at bounding box center [1155, 294] width 203 height 203
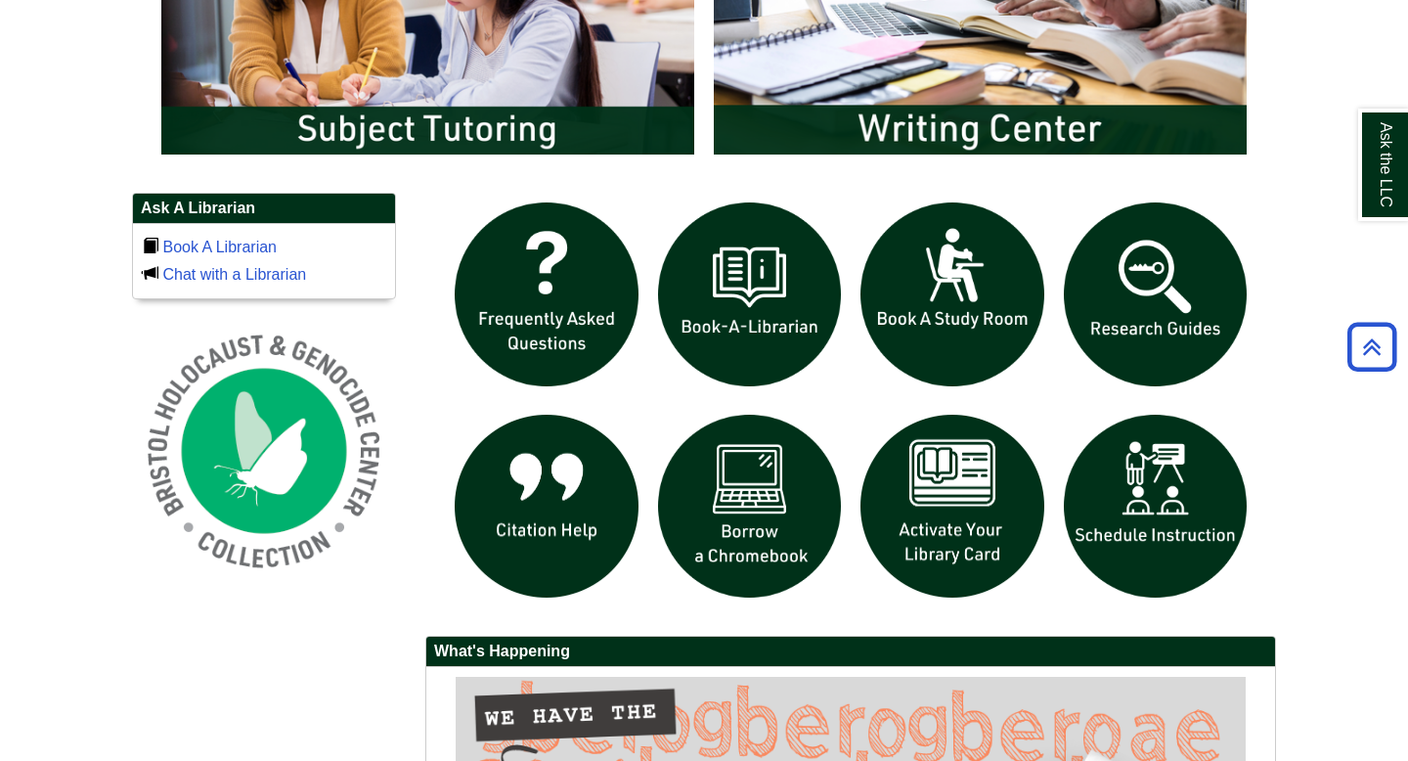
click at [1288, 443] on div at bounding box center [851, 694] width 880 height 1002
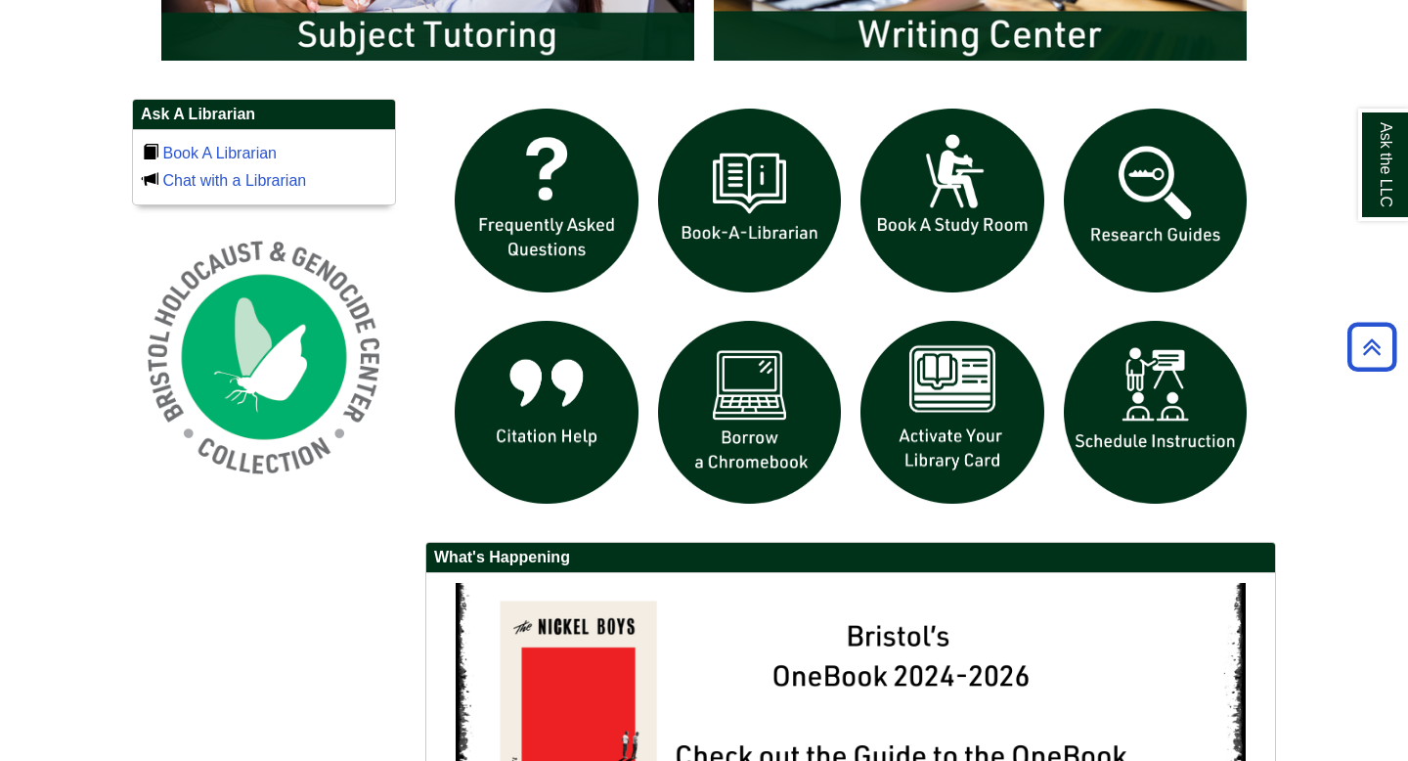
scroll to position [0, 0]
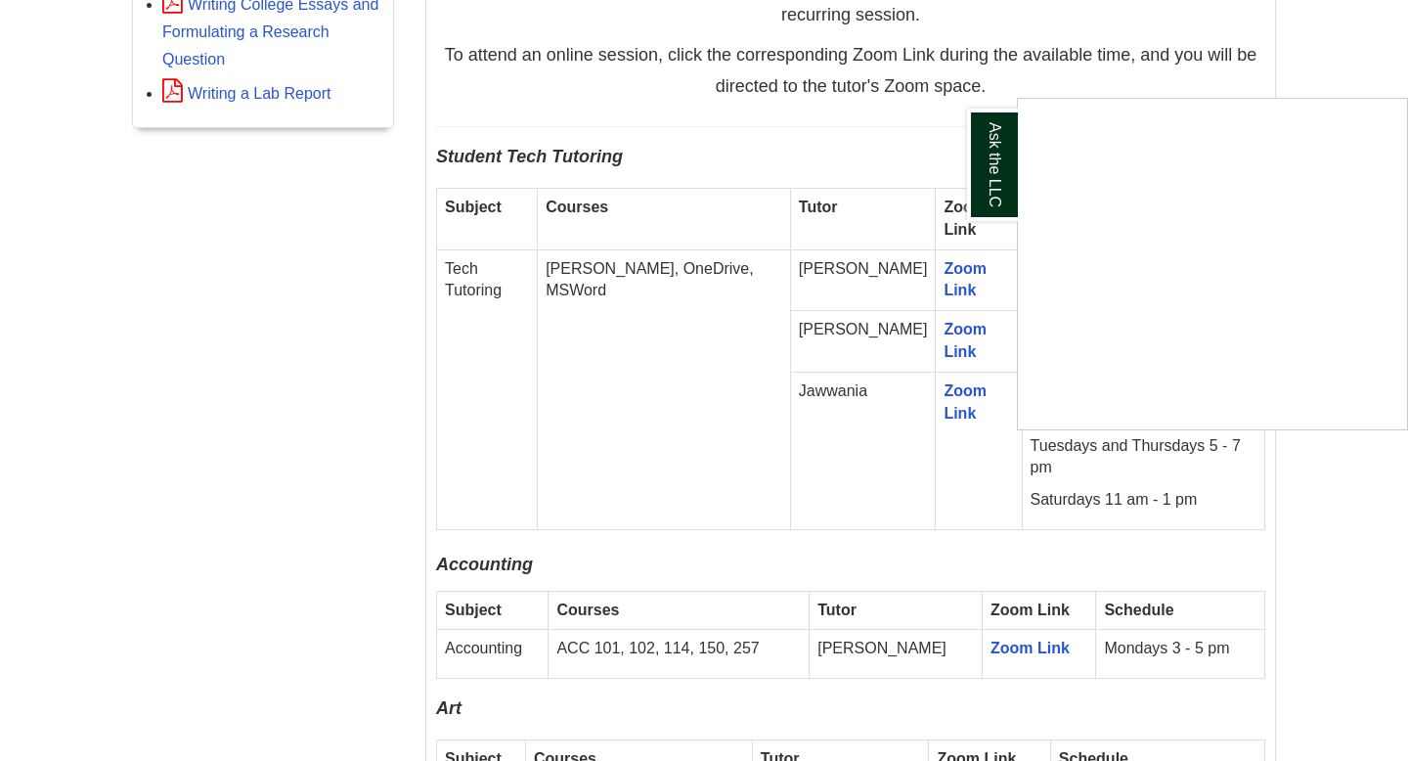
scroll to position [1136, 0]
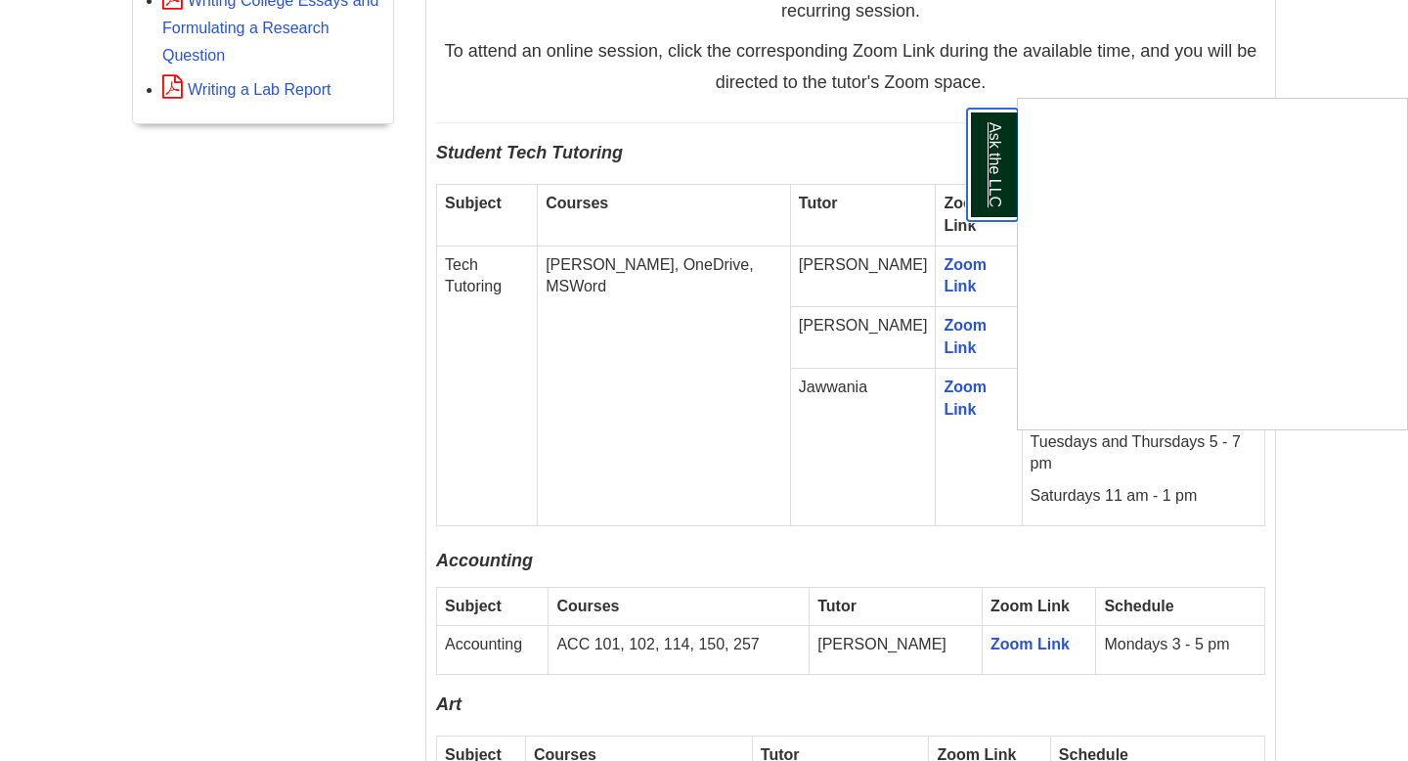
click at [988, 146] on link "Ask the LLC" at bounding box center [992, 165] width 51 height 112
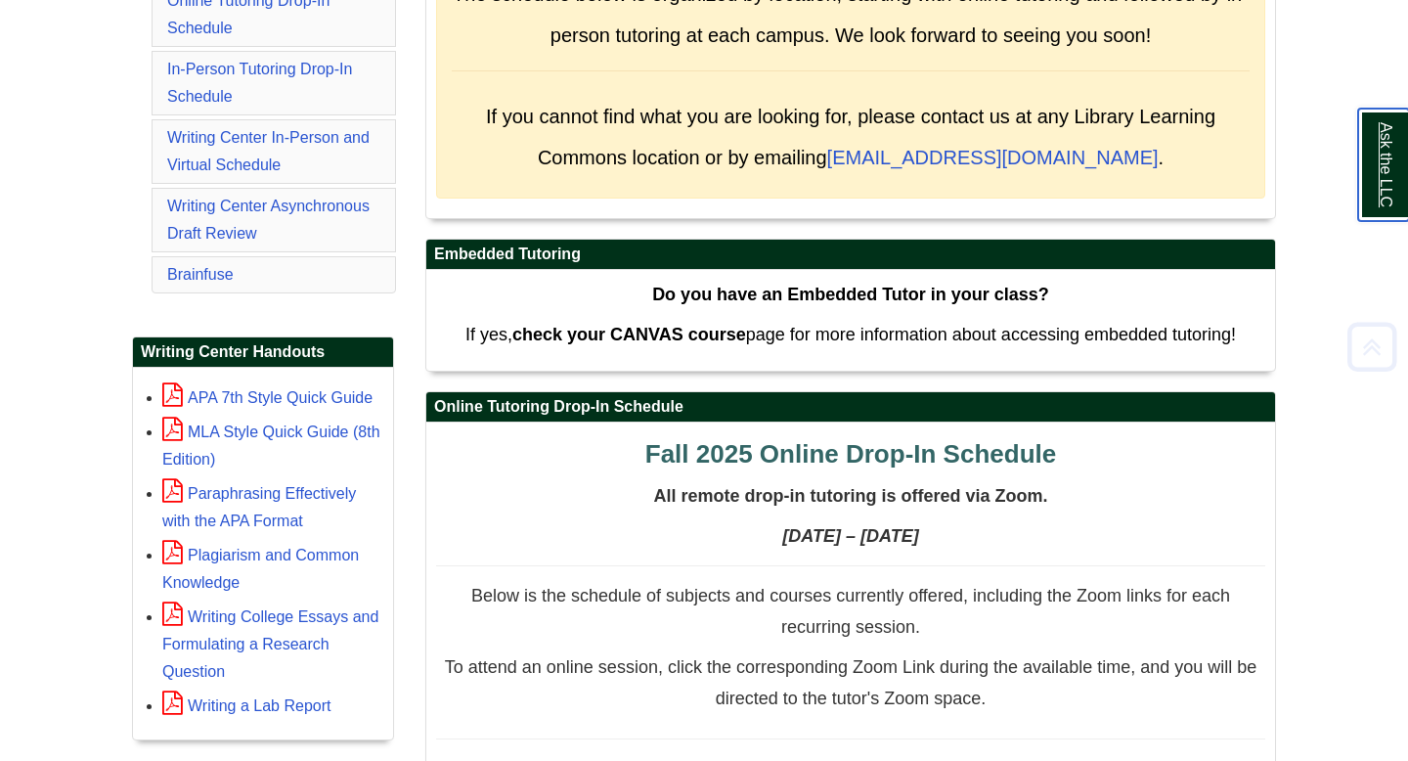
scroll to position [530, 0]
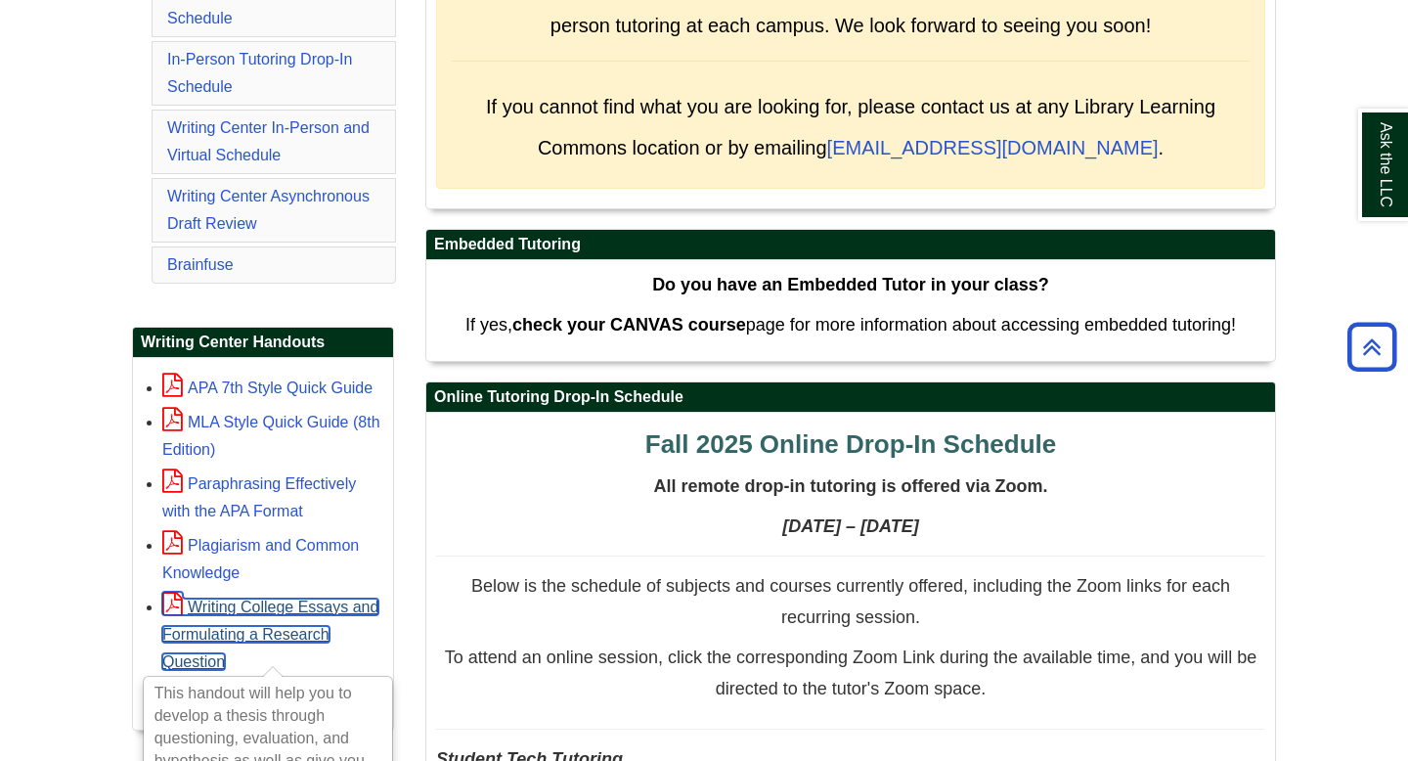
click at [228, 608] on link "Writing College Essays and Formulating a Research Question" at bounding box center [270, 633] width 216 height 71
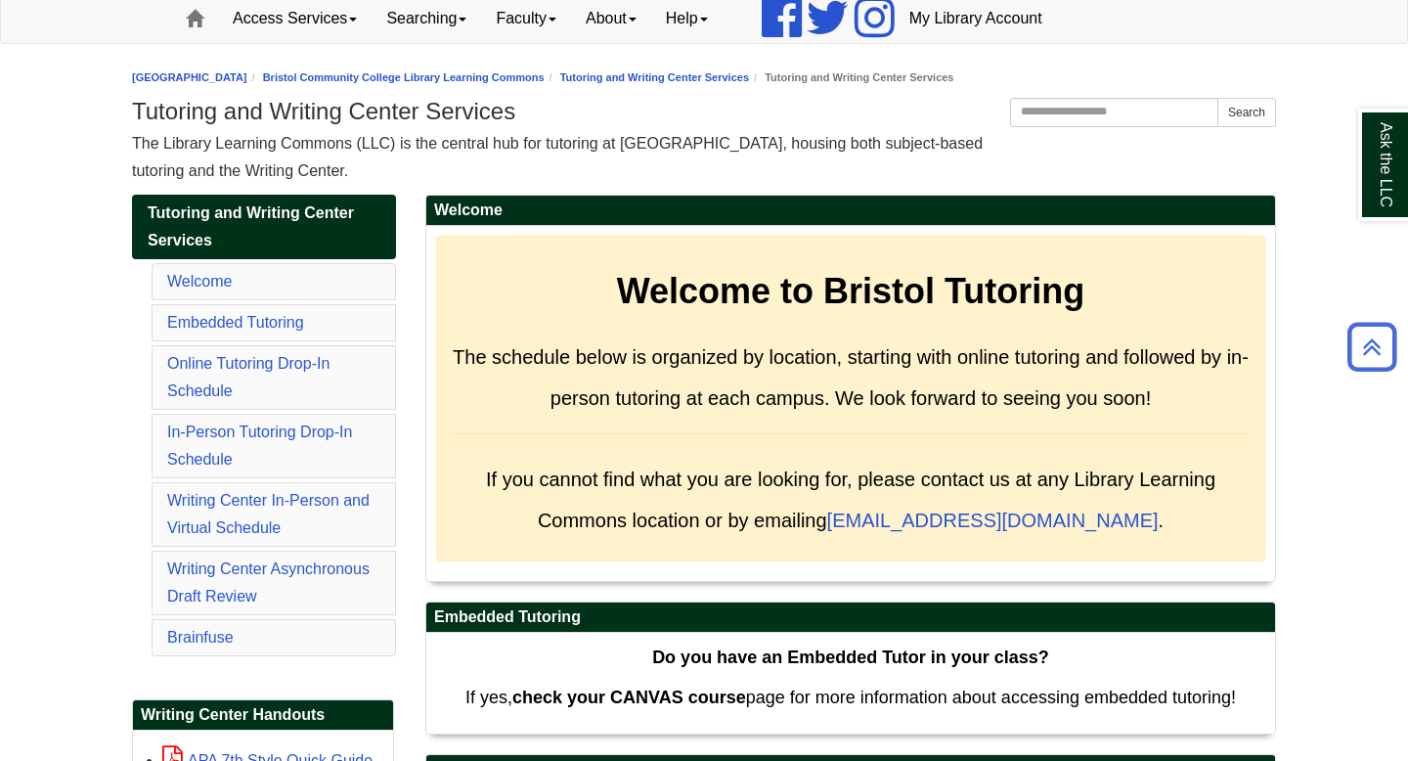
scroll to position [153, 0]
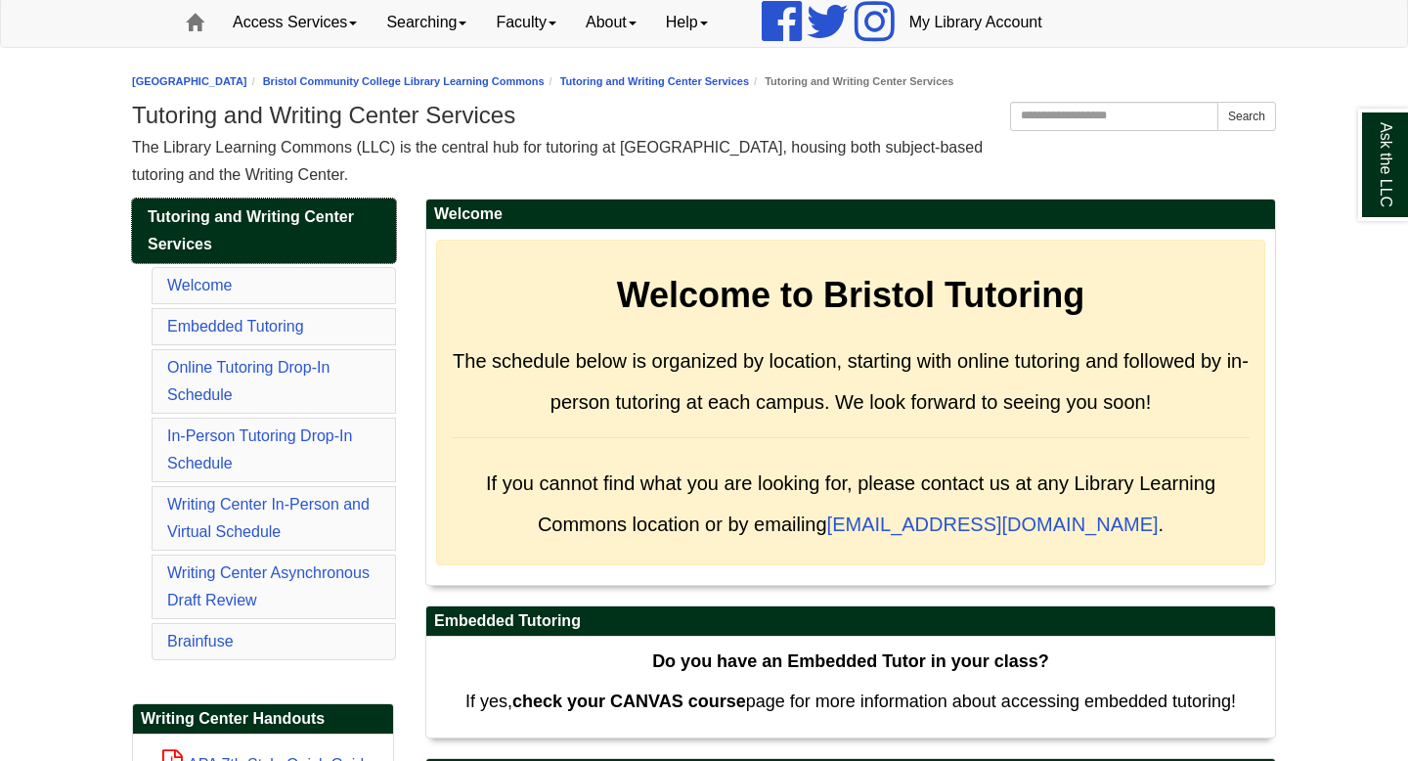
click at [209, 214] on span "Tutoring and Writing Center Services" at bounding box center [251, 230] width 206 height 44
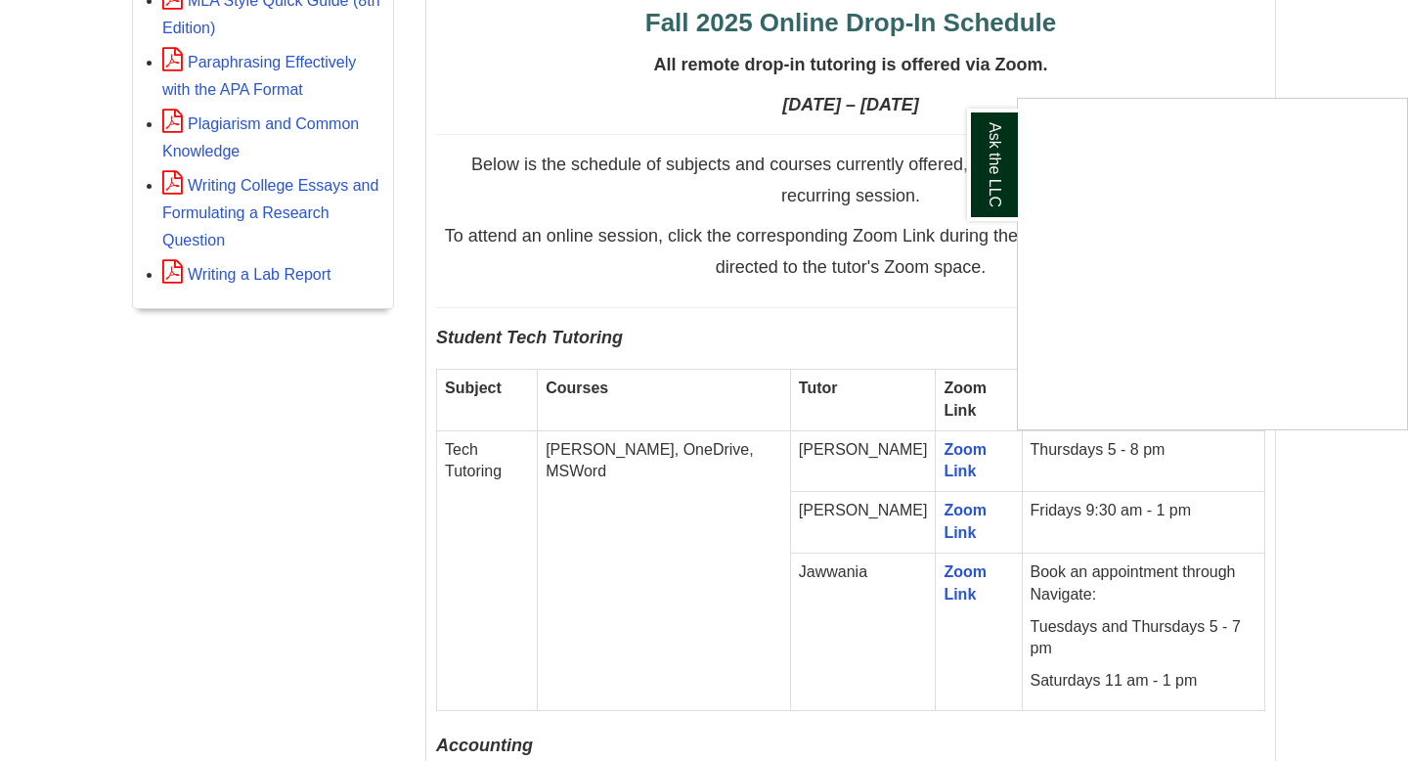
scroll to position [1035, 0]
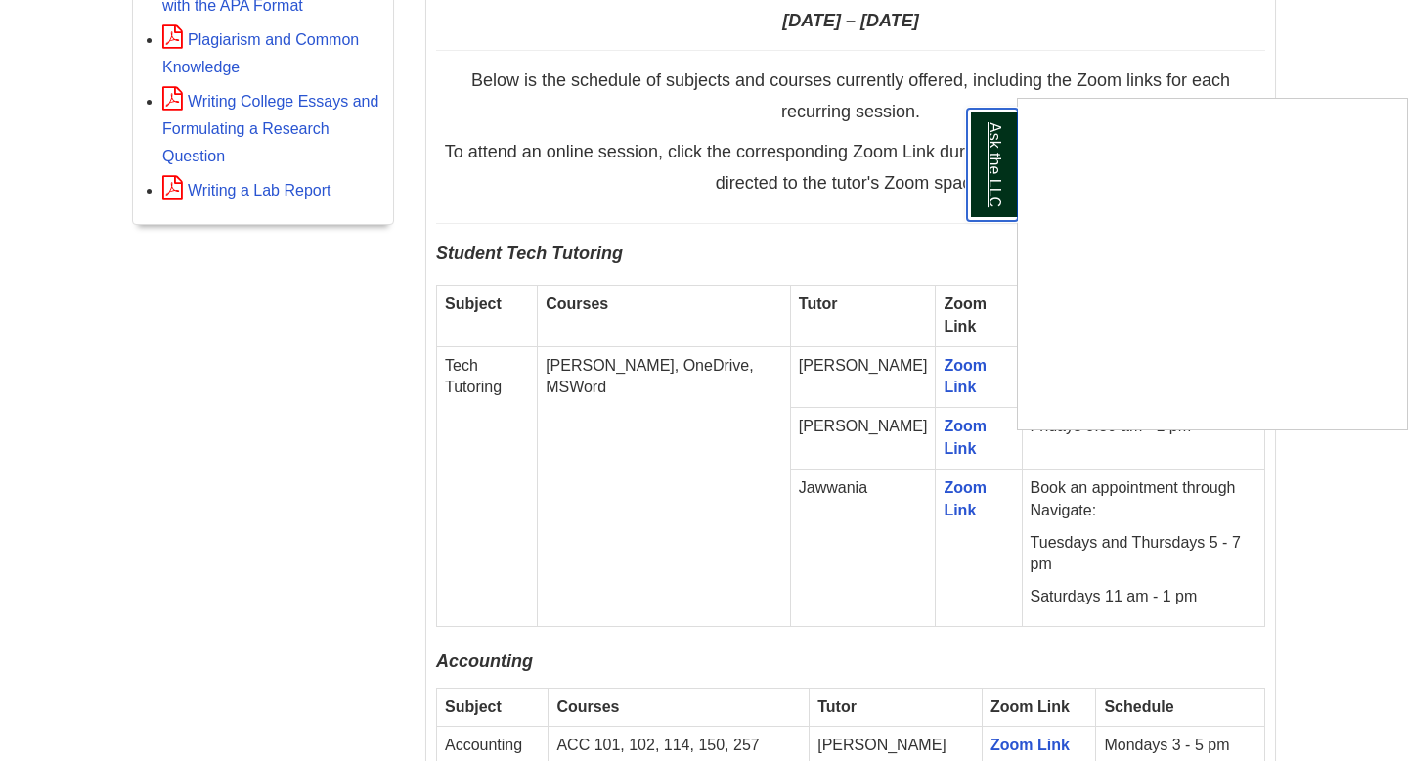
click at [984, 165] on link "Ask the LLC" at bounding box center [992, 165] width 51 height 112
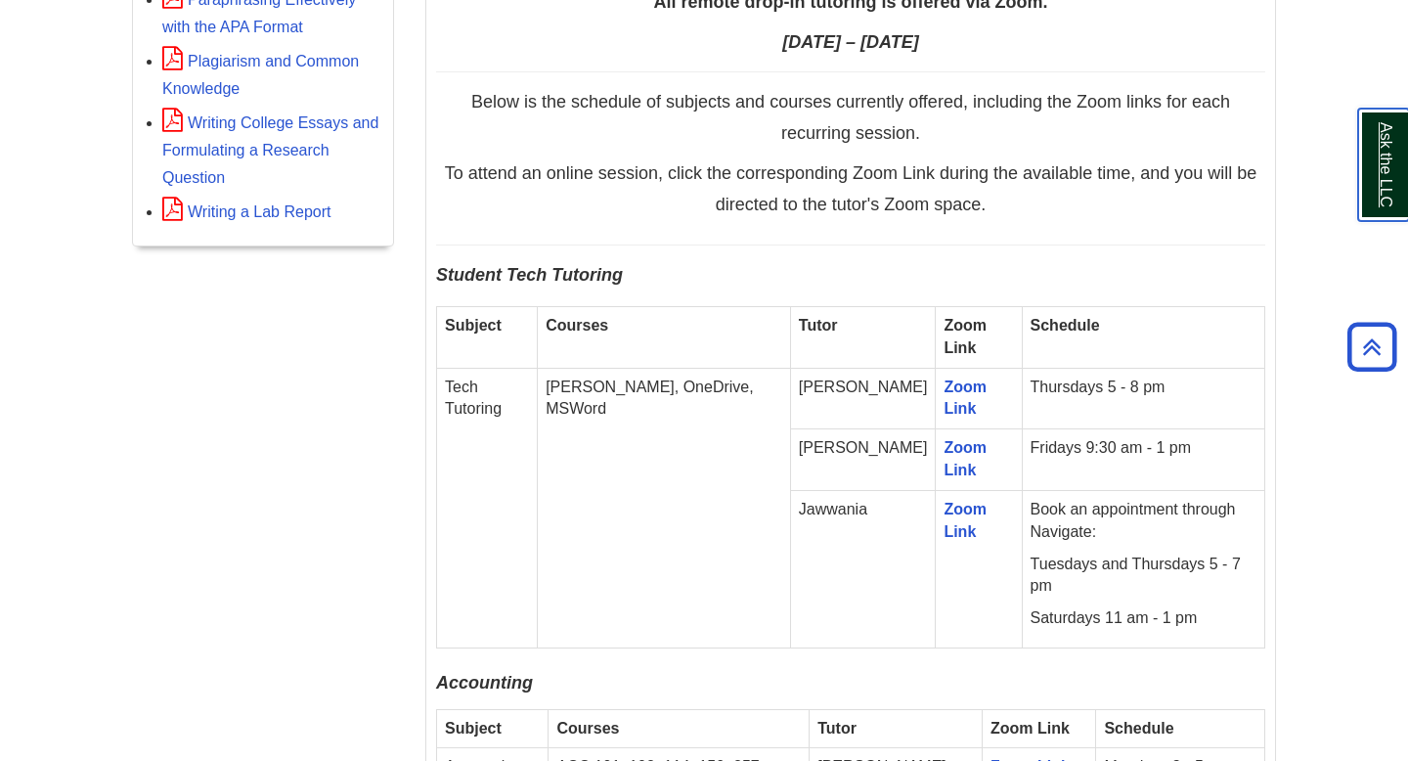
scroll to position [0, 0]
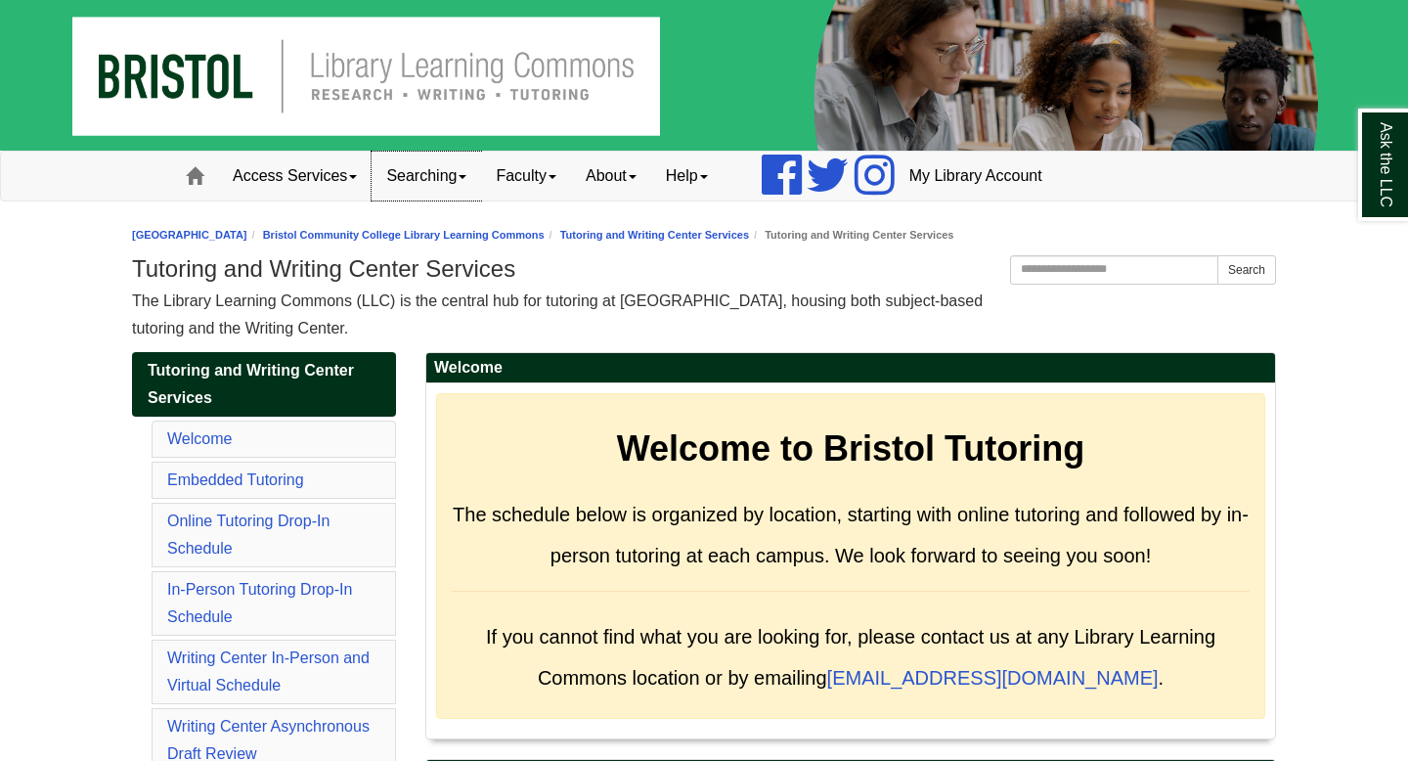
click at [477, 177] on link "Searching" at bounding box center [425, 176] width 109 height 49
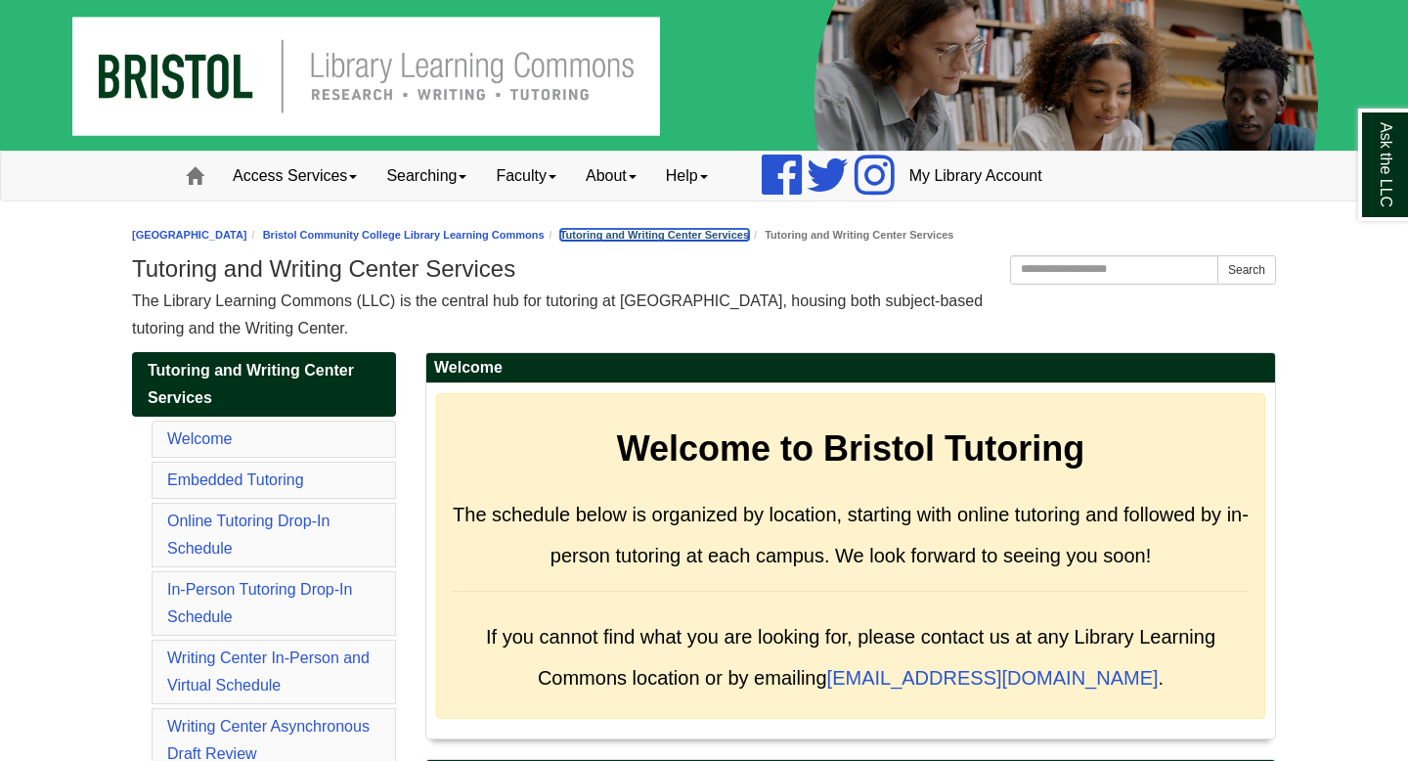
click at [689, 239] on link "Tutoring and Writing Center Services" at bounding box center [654, 235] width 189 height 12
click at [511, 234] on link "Bristol Community College Library Learning Commons" at bounding box center [404, 235] width 282 height 12
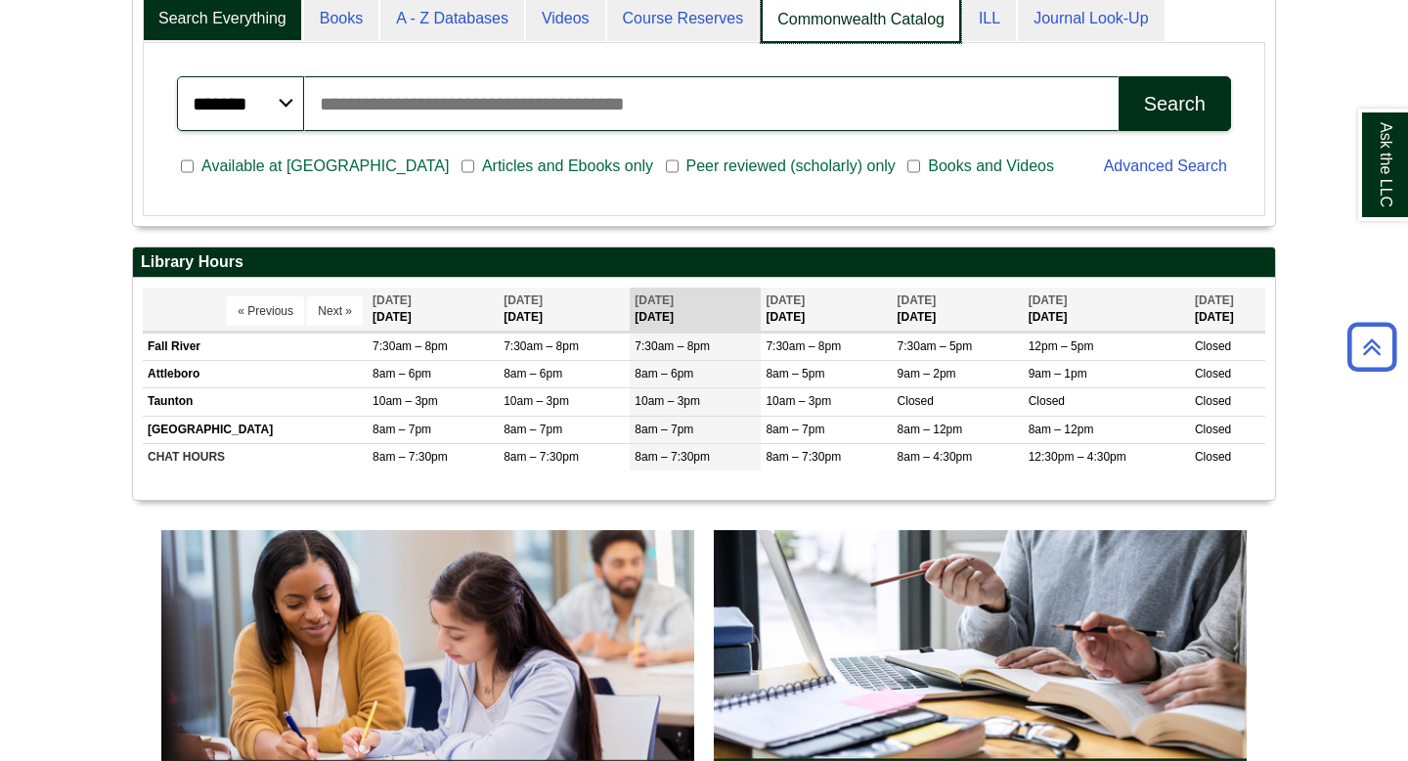
scroll to position [236, 1142]
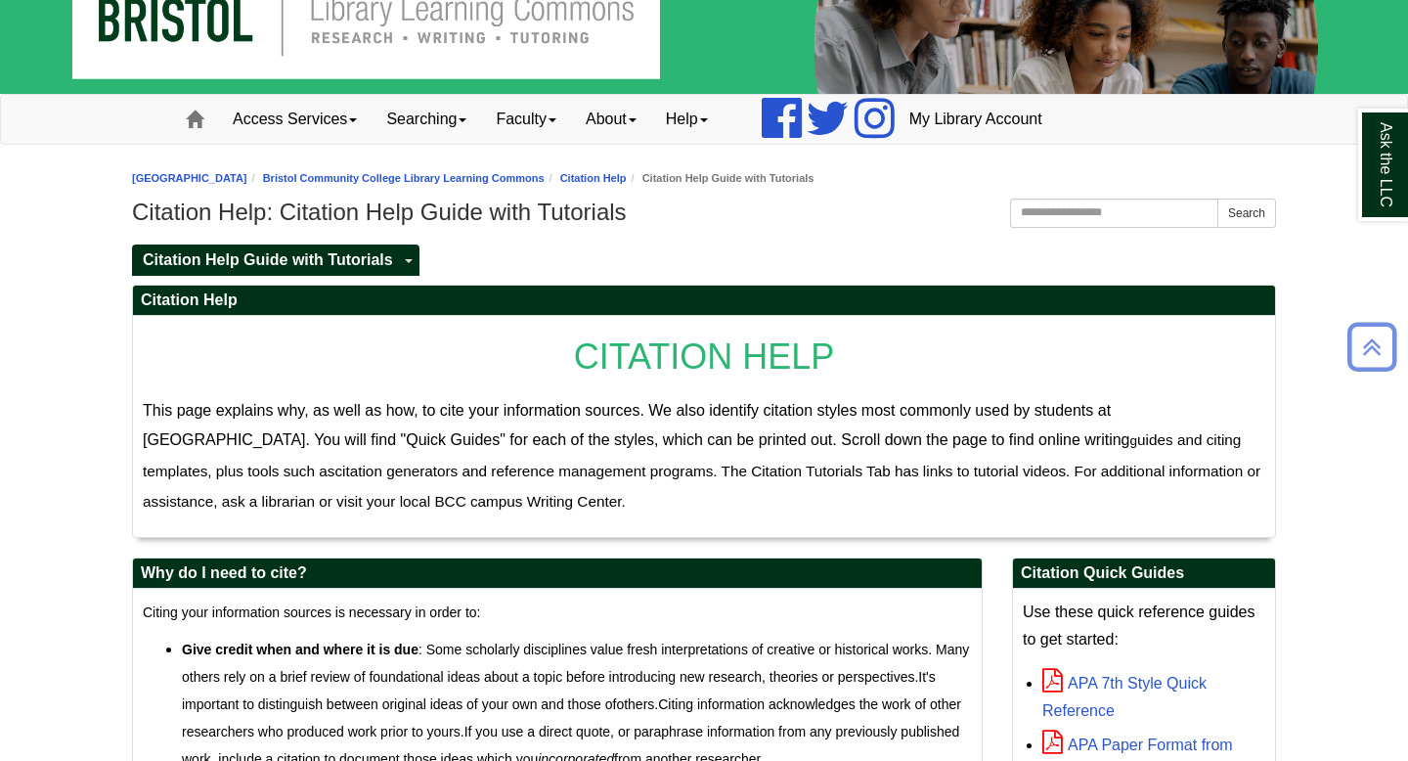
scroll to position [36, 0]
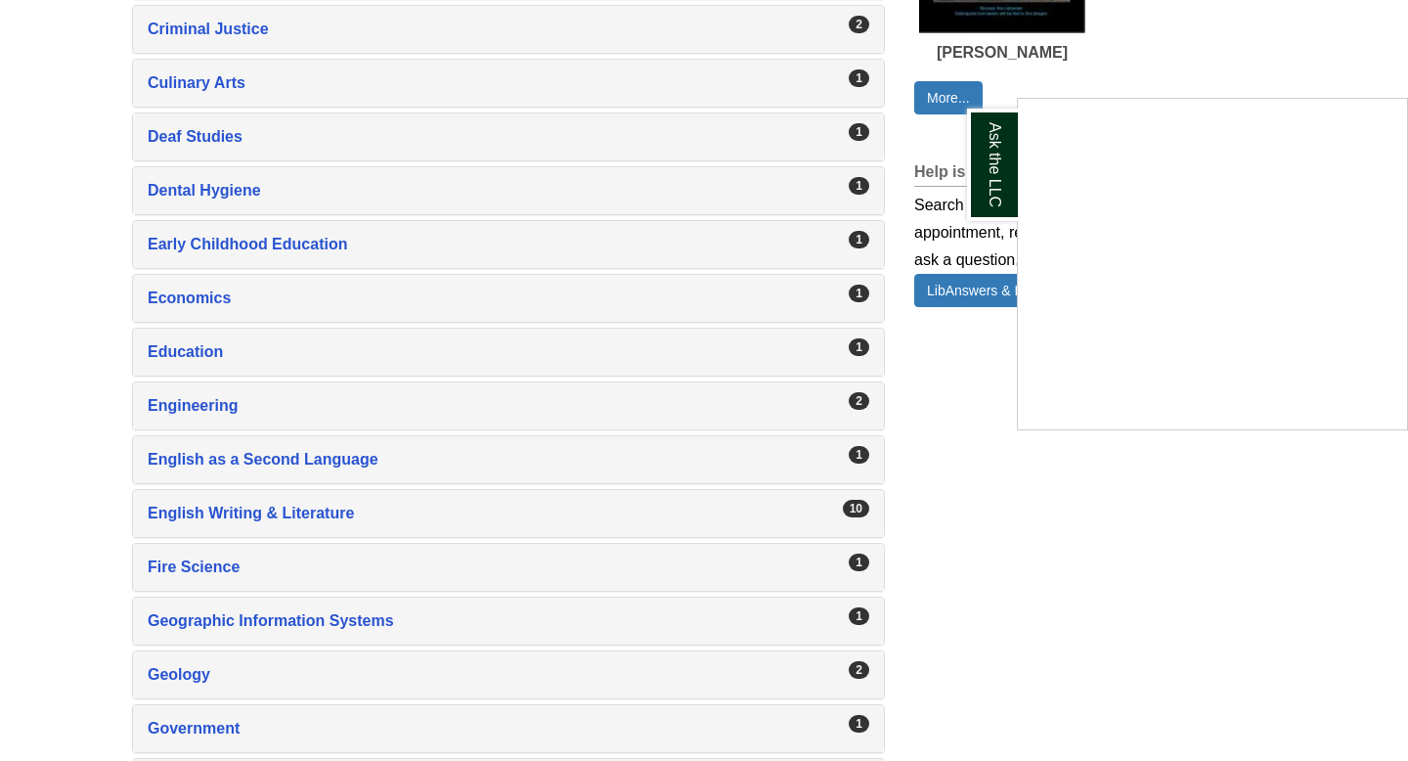
scroll to position [1355, 0]
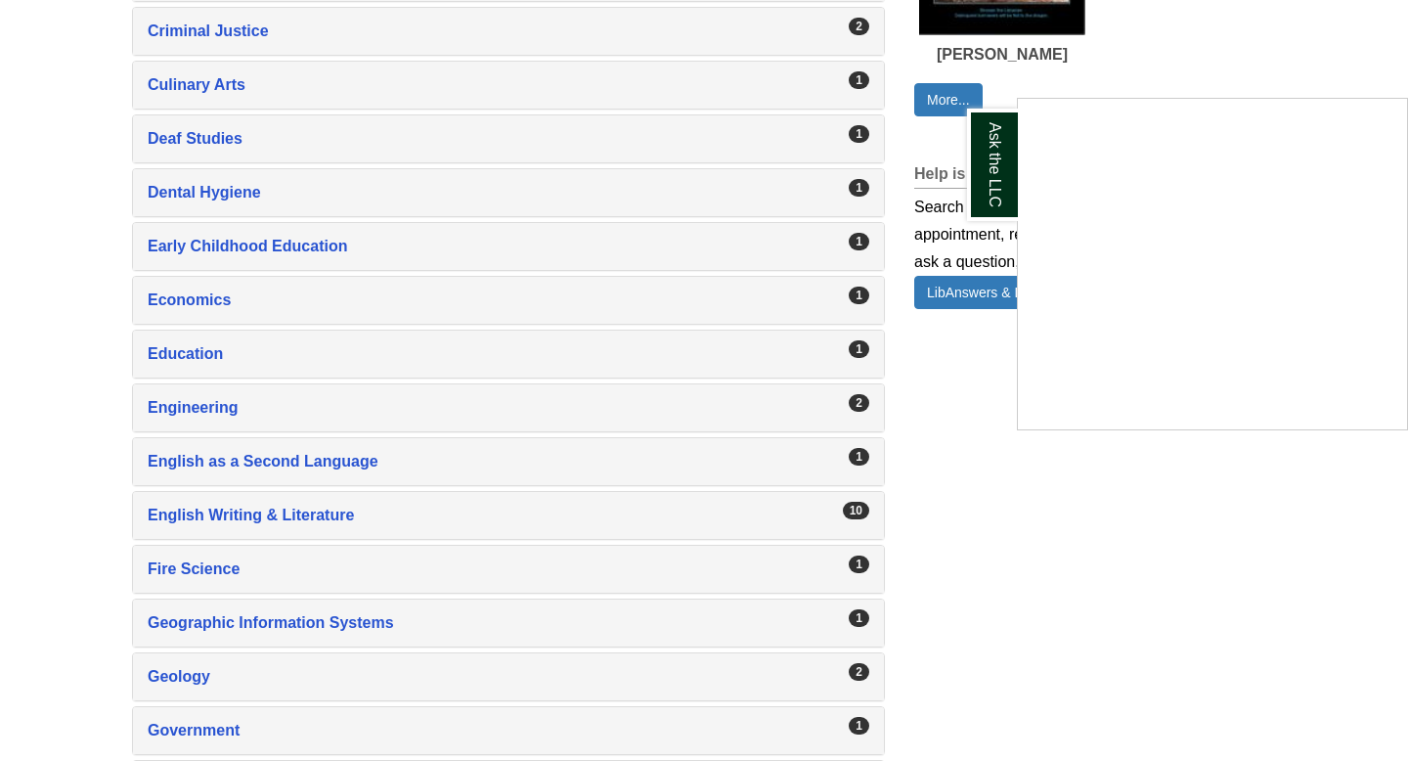
click at [390, 419] on div "Ask the LLC" at bounding box center [704, 380] width 1408 height 761
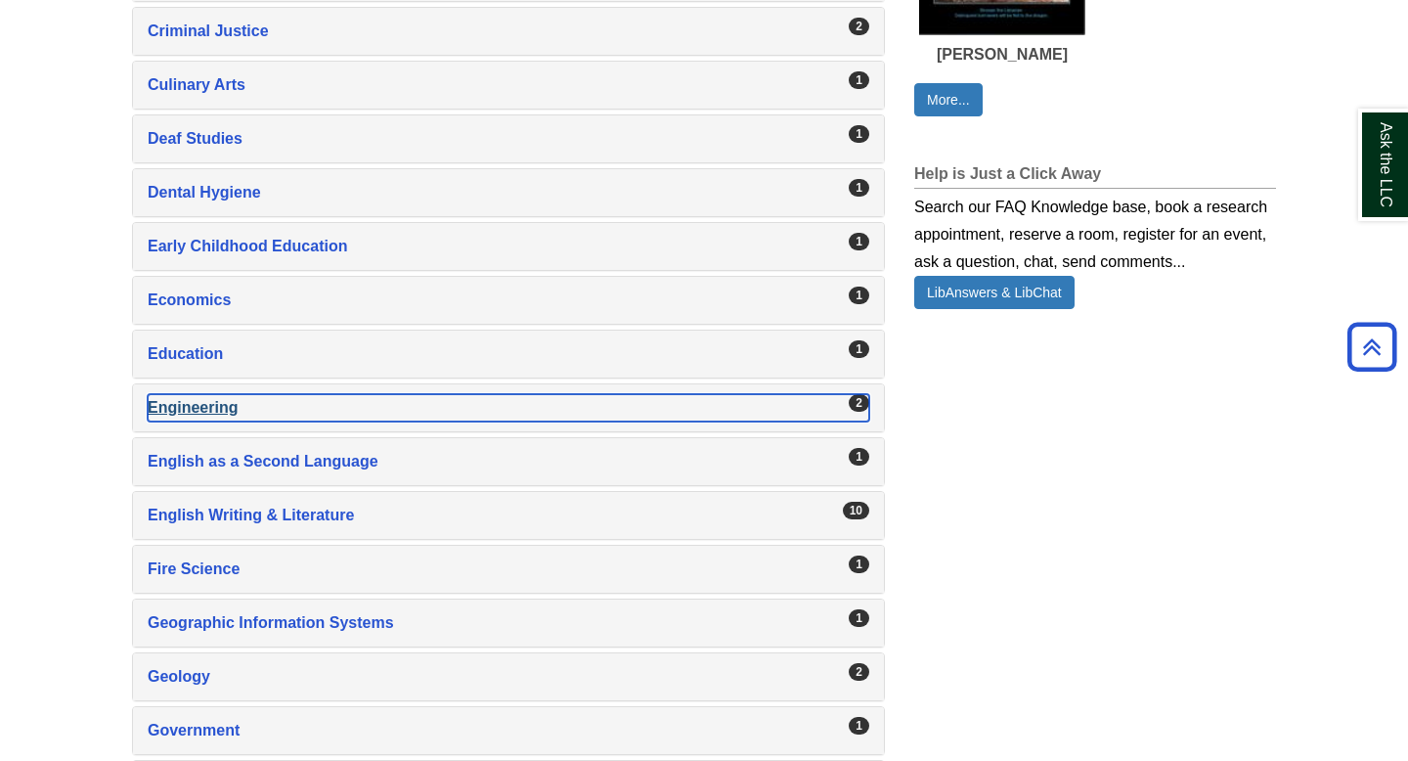
click at [343, 406] on div "Engineering , 2 guides" at bounding box center [508, 407] width 721 height 27
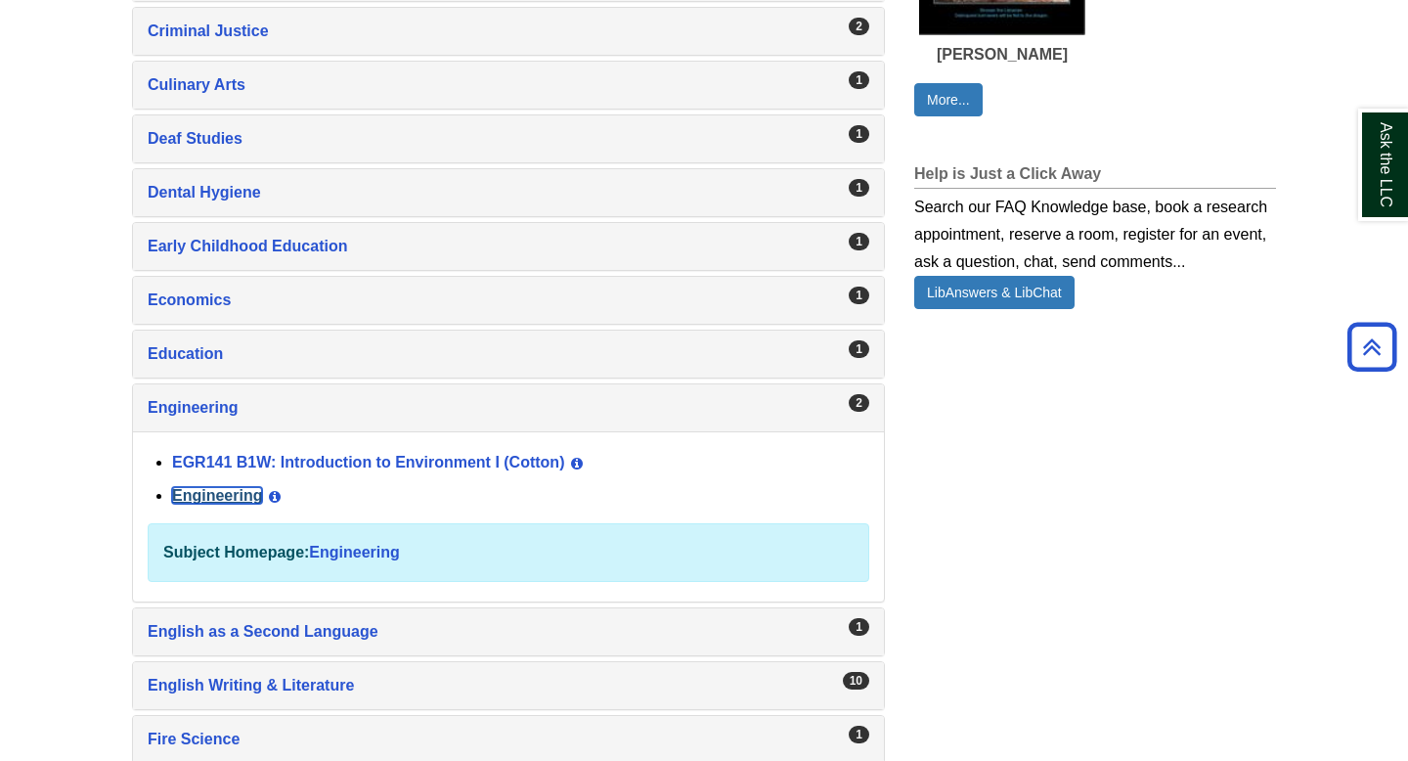
click at [244, 497] on link "Engineering" at bounding box center [217, 495] width 90 height 17
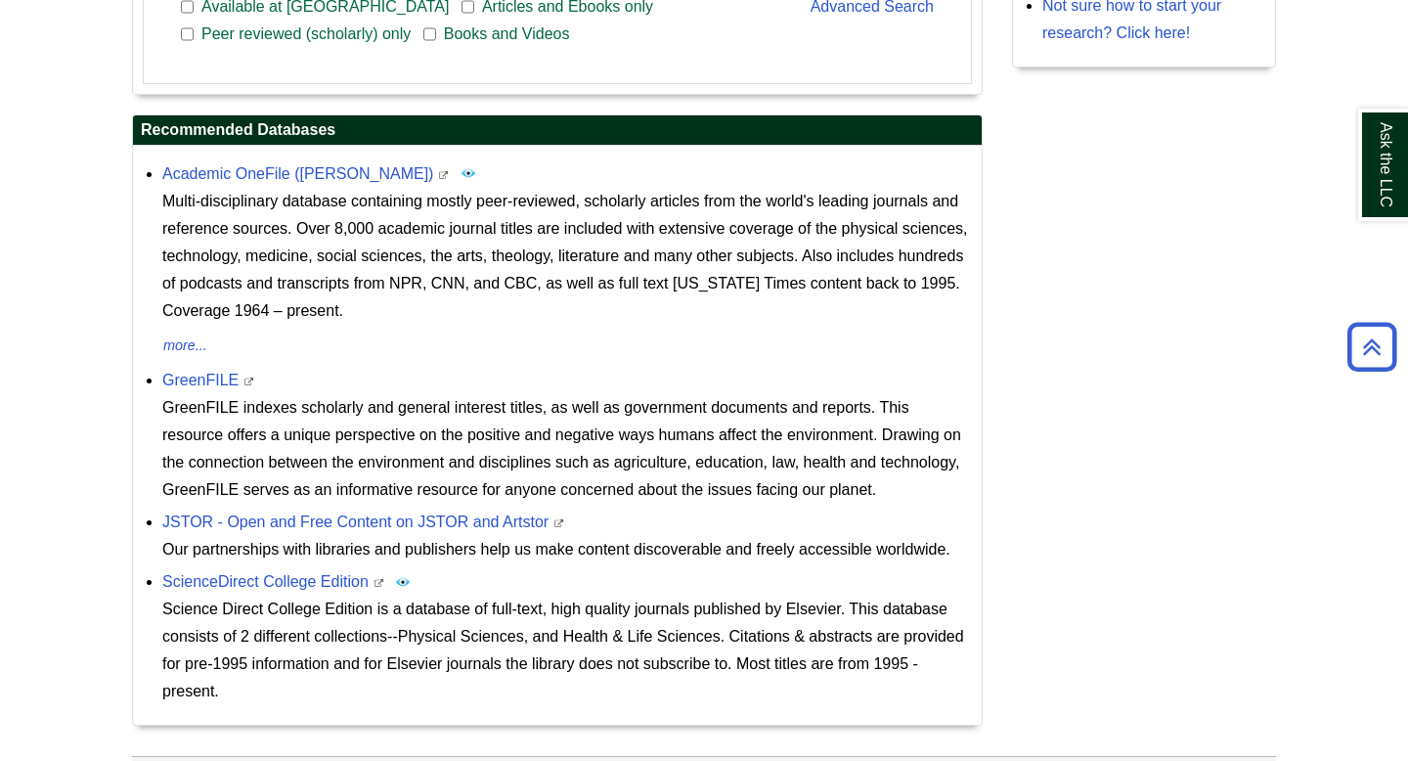
scroll to position [766, 0]
